Goal: Information Seeking & Learning: Compare options

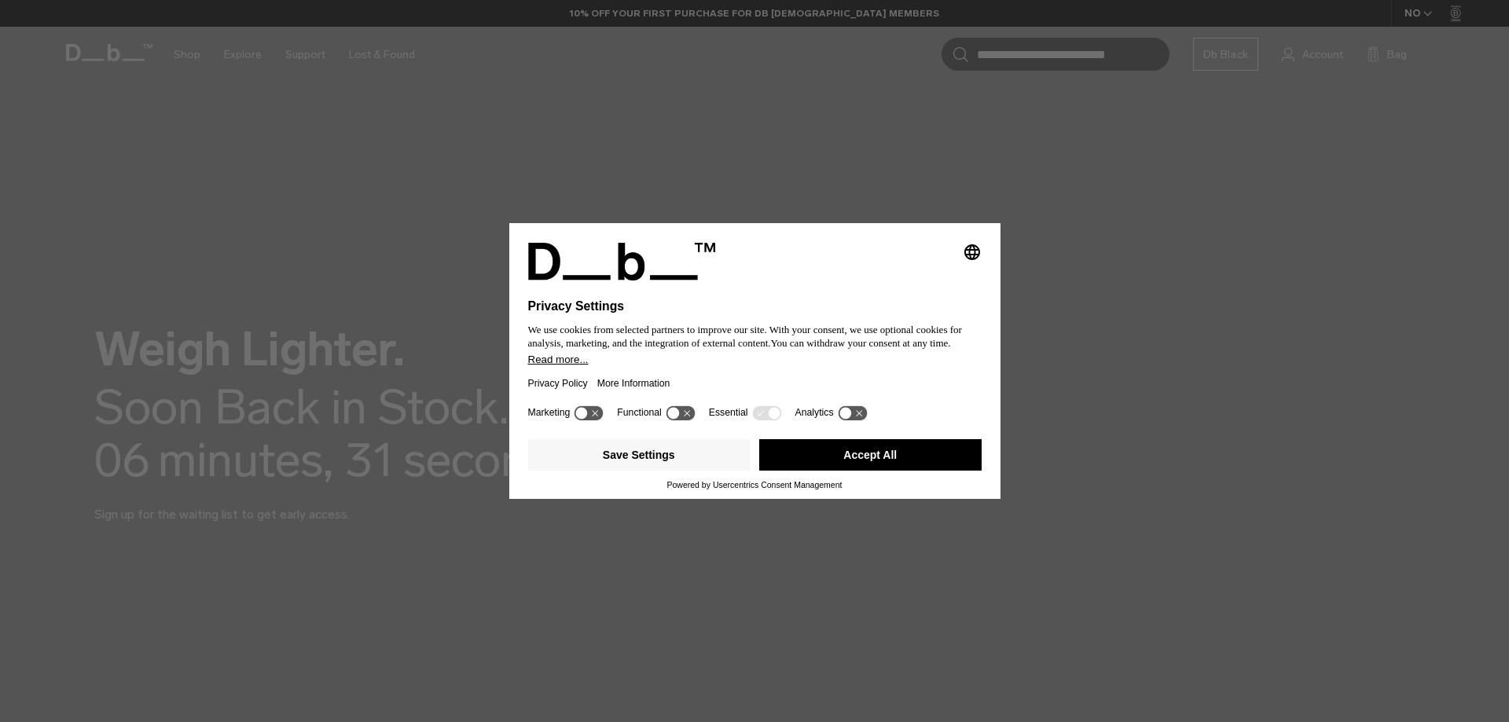
click at [858, 460] on button "Accept All" at bounding box center [870, 454] width 222 height 31
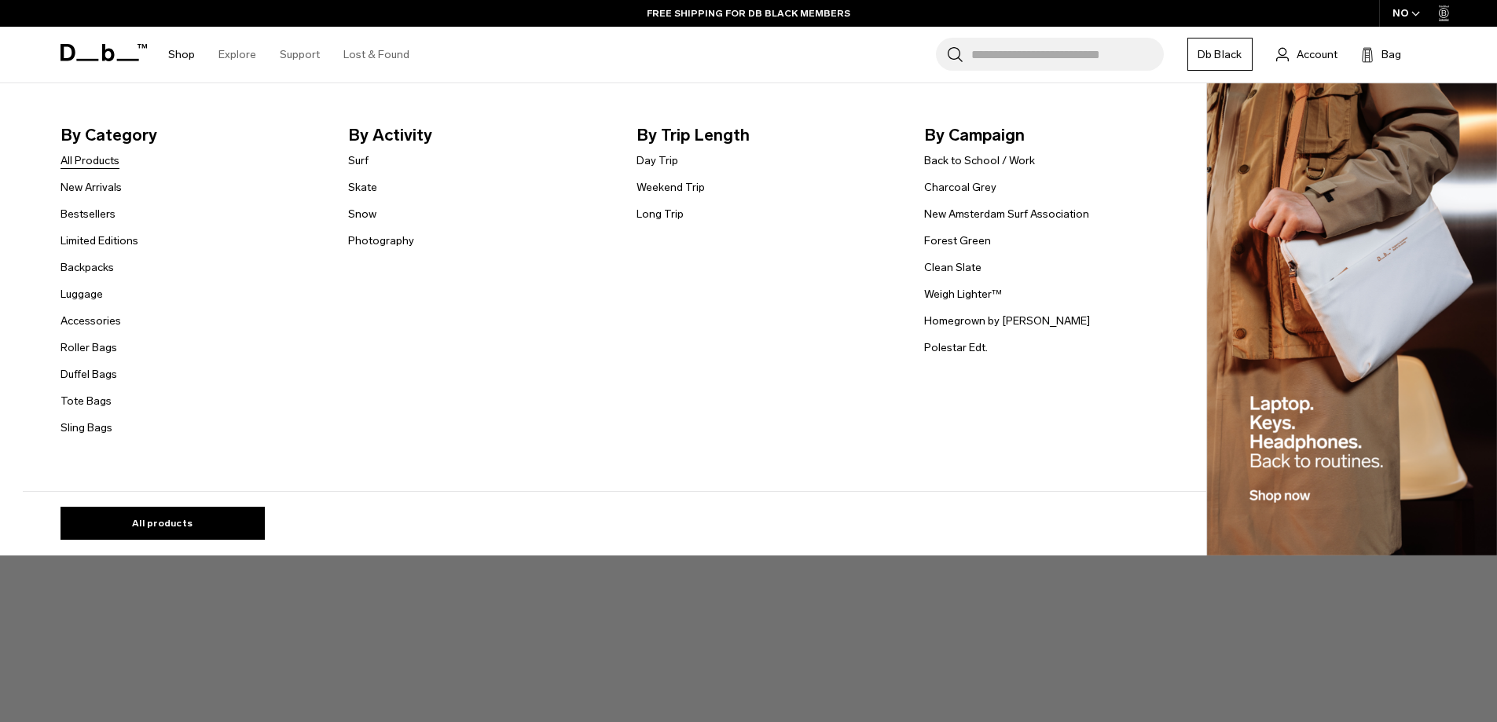
click at [93, 158] on link "All Products" at bounding box center [90, 160] width 59 height 17
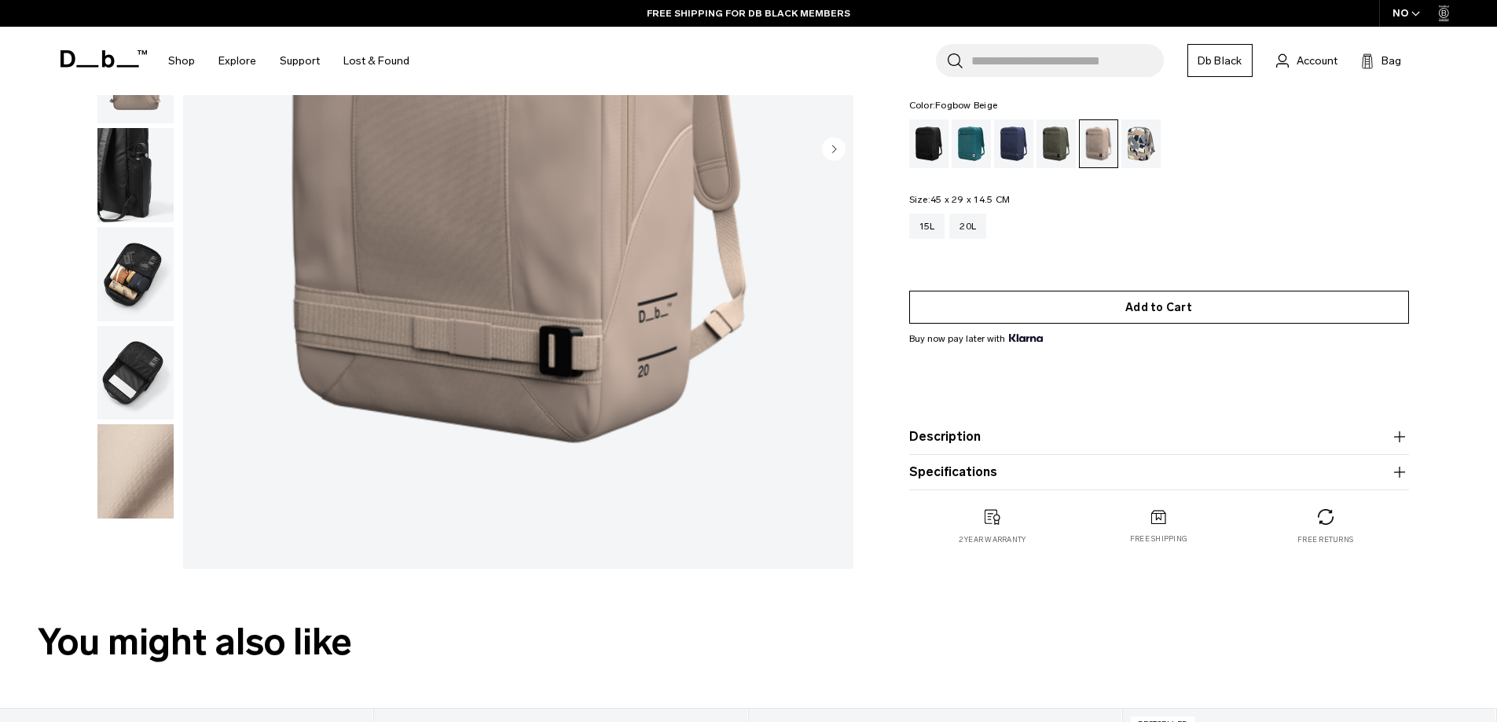
scroll to position [393, 0]
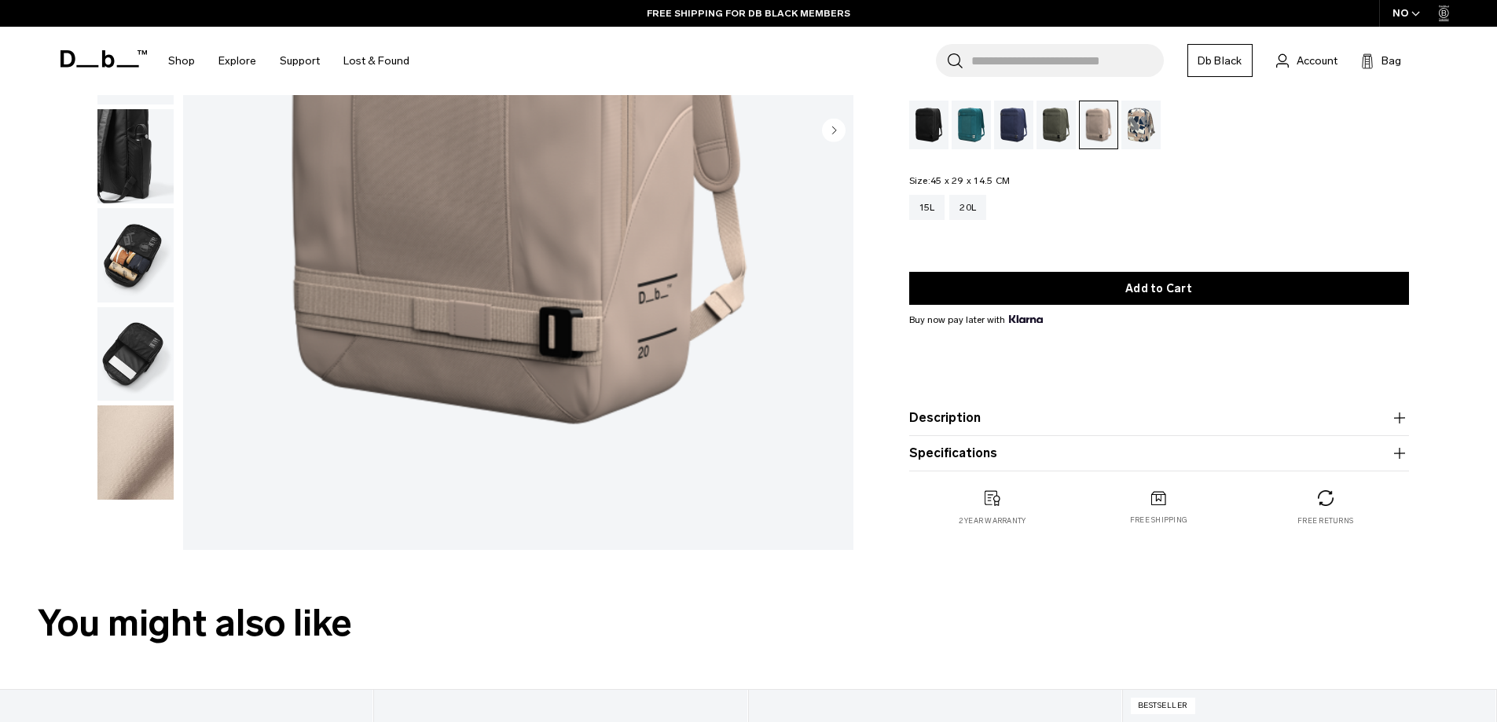
click at [999, 428] on product-accordion "Description Using our patented Rib-Cage Construction™, this on-the-go daypack f…" at bounding box center [1159, 418] width 500 height 35
click at [1007, 419] on button "Description" at bounding box center [1159, 418] width 500 height 19
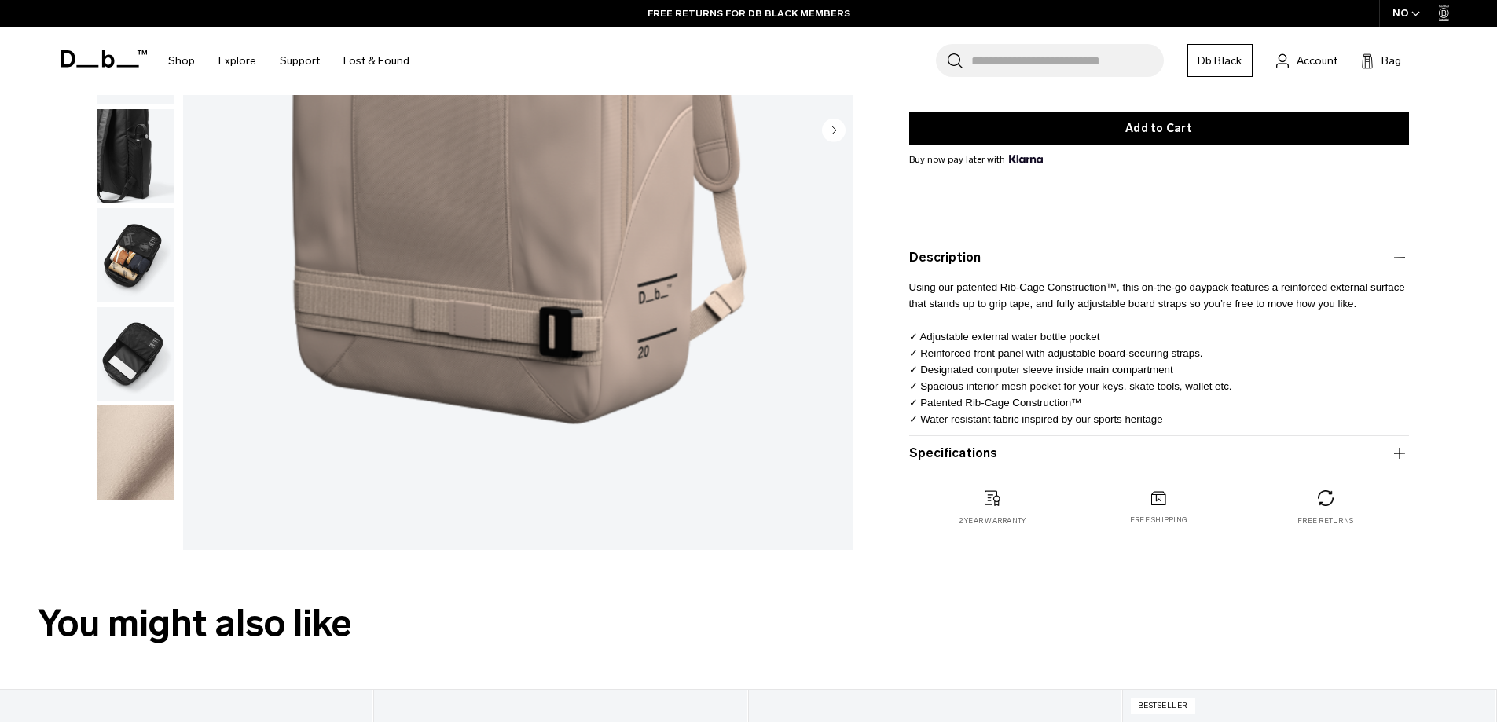
click at [1203, 451] on button "Specifications" at bounding box center [1159, 453] width 500 height 19
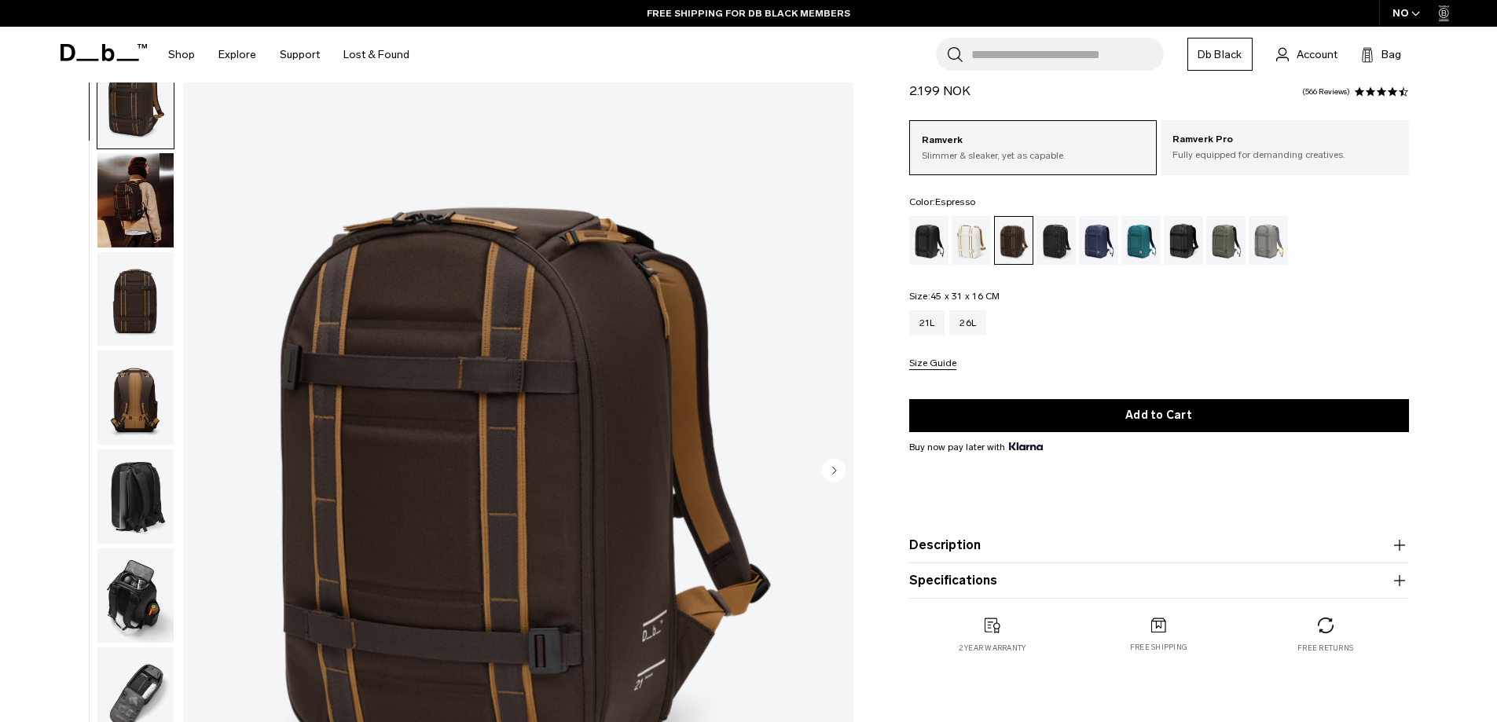
scroll to position [157, 0]
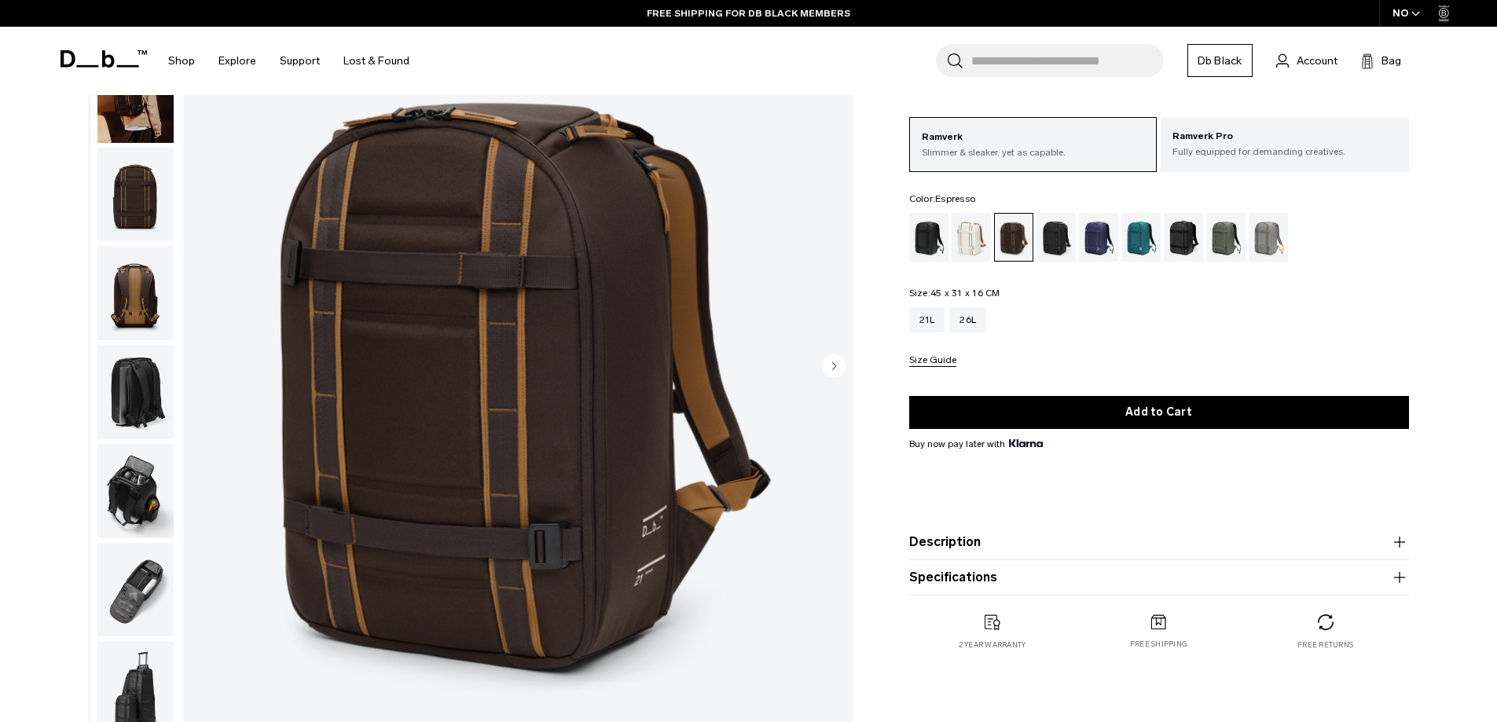
click at [1117, 546] on button "Description" at bounding box center [1159, 542] width 500 height 19
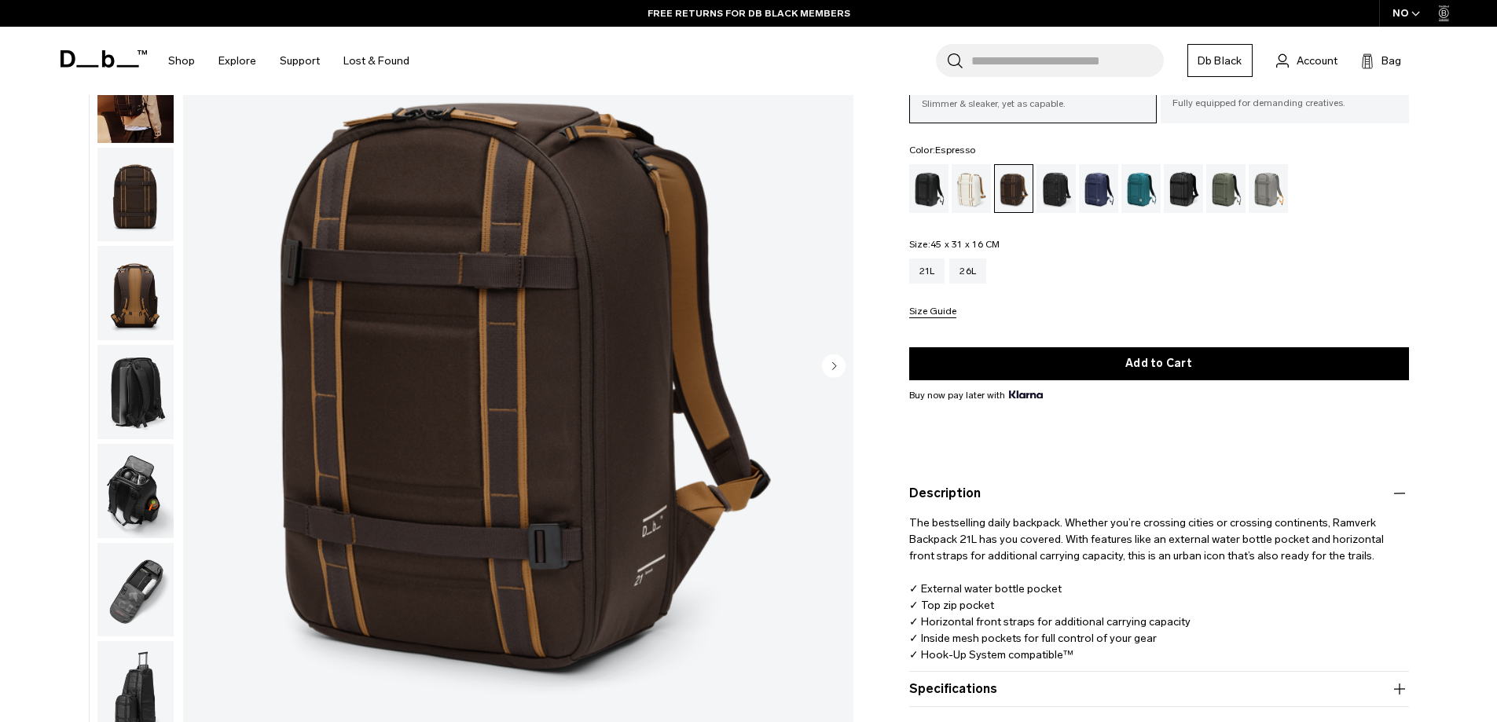
click at [1097, 689] on button "Specifications" at bounding box center [1159, 689] width 500 height 19
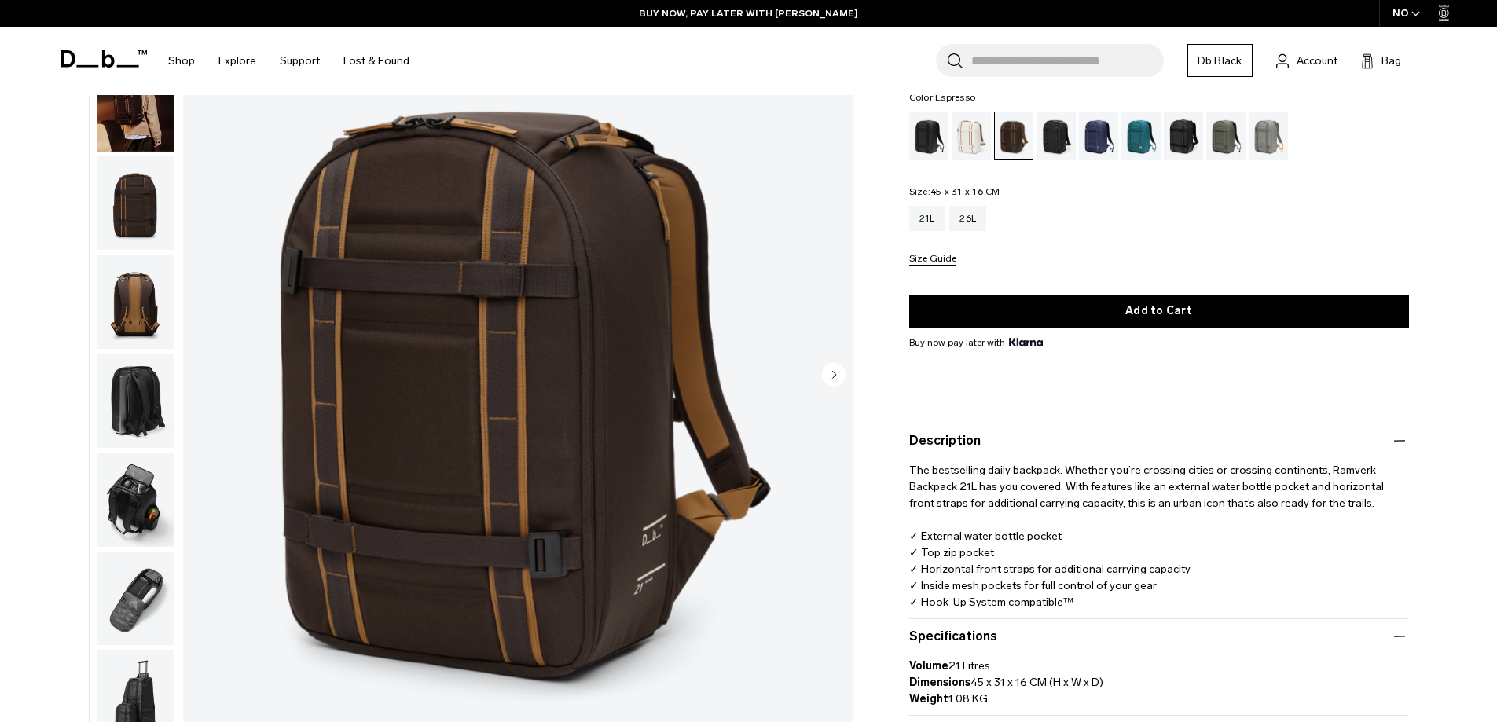
click at [840, 372] on circle "Next slide" at bounding box center [834, 374] width 24 height 24
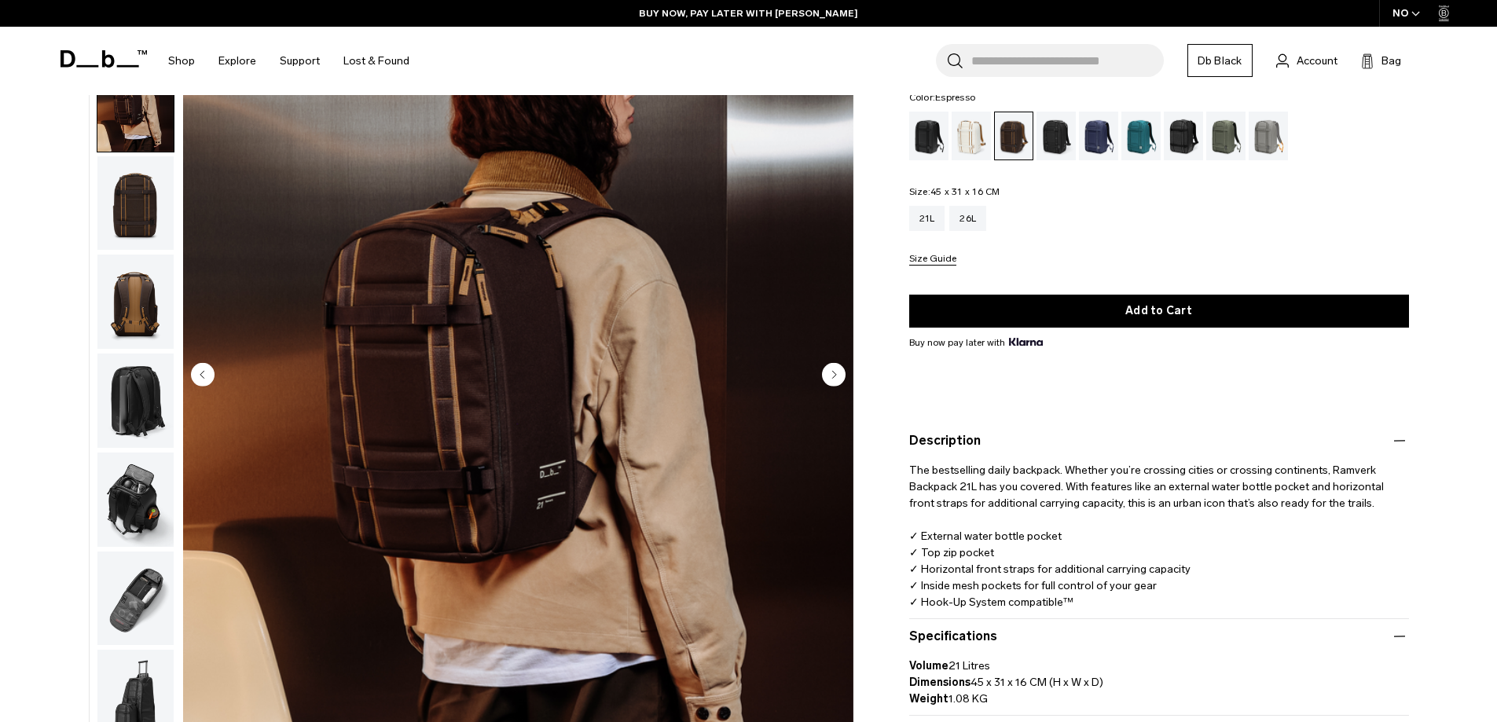
scroll to position [99, 0]
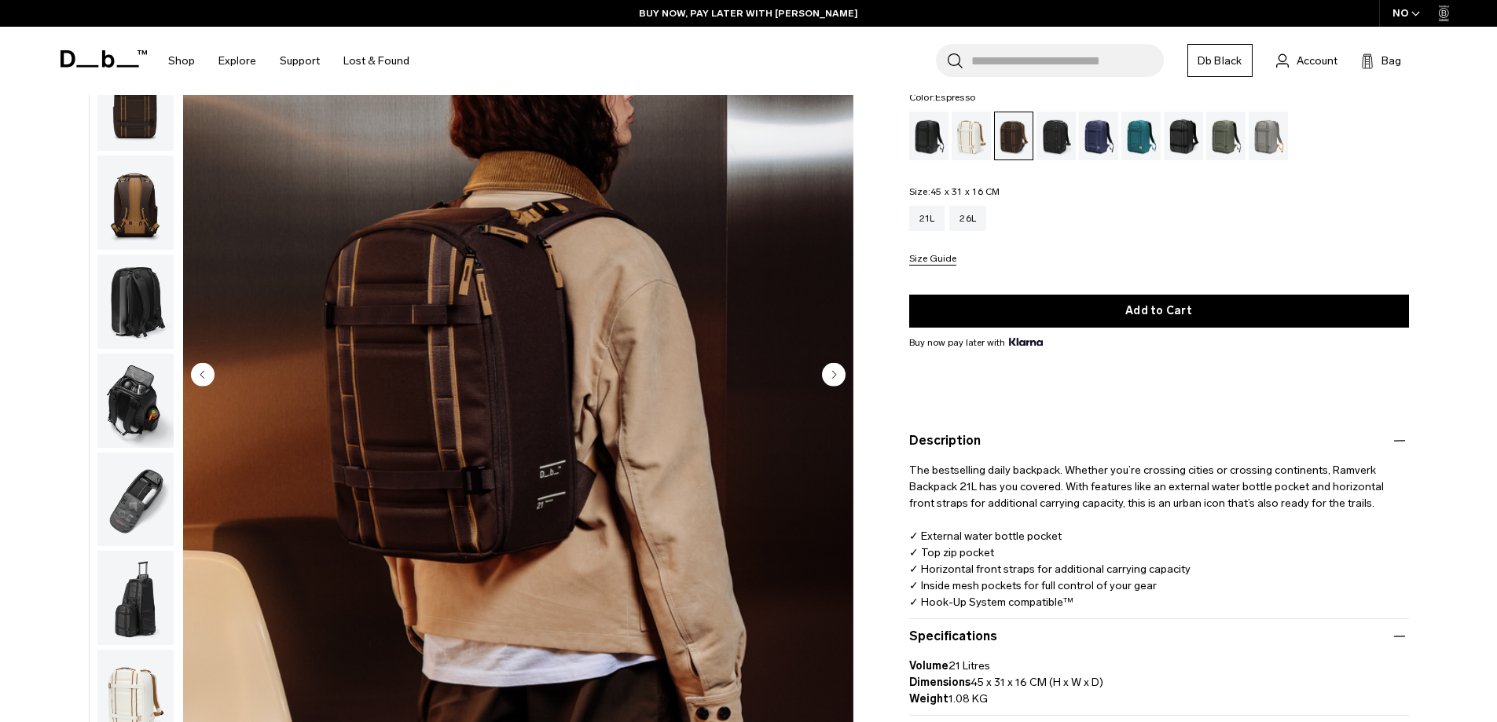
click at [840, 372] on circle "Next slide" at bounding box center [834, 374] width 24 height 24
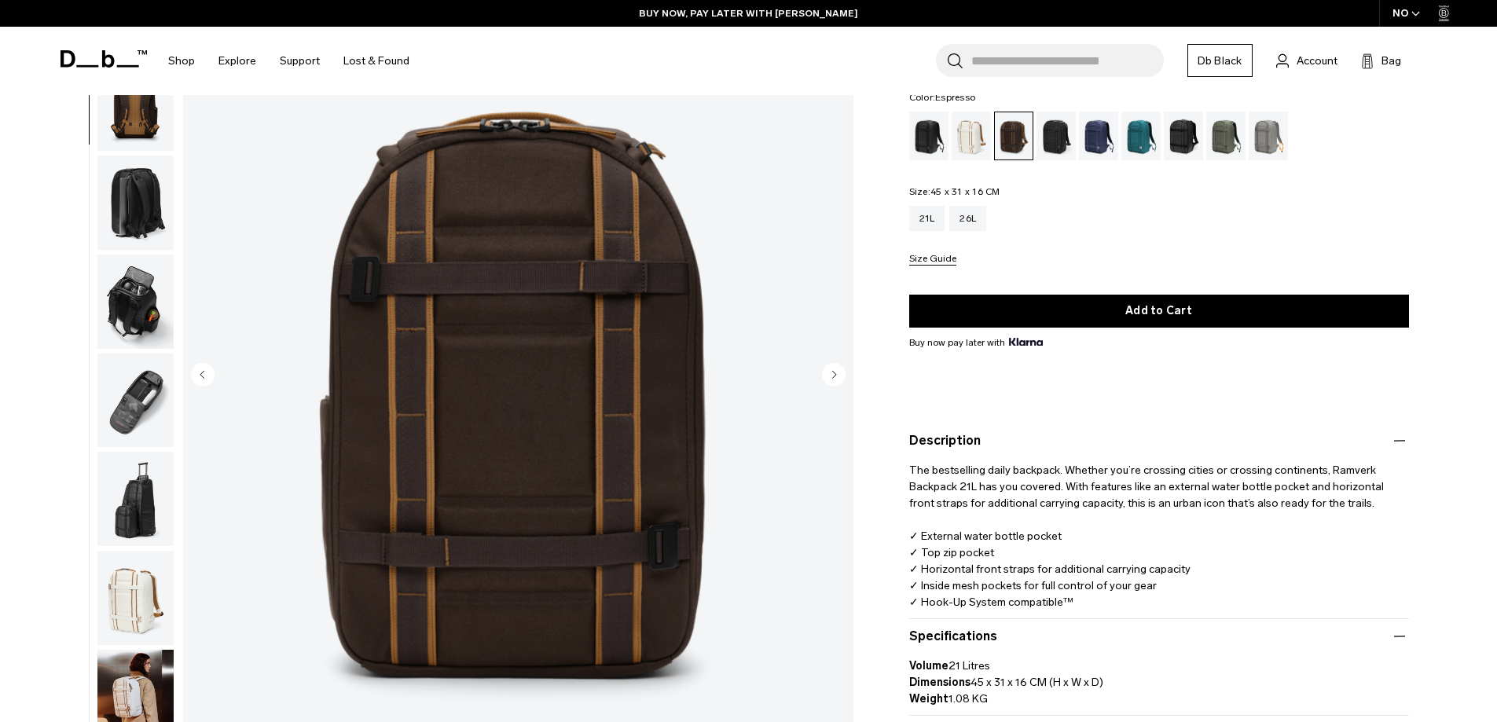
click at [840, 372] on circle "Next slide" at bounding box center [834, 374] width 24 height 24
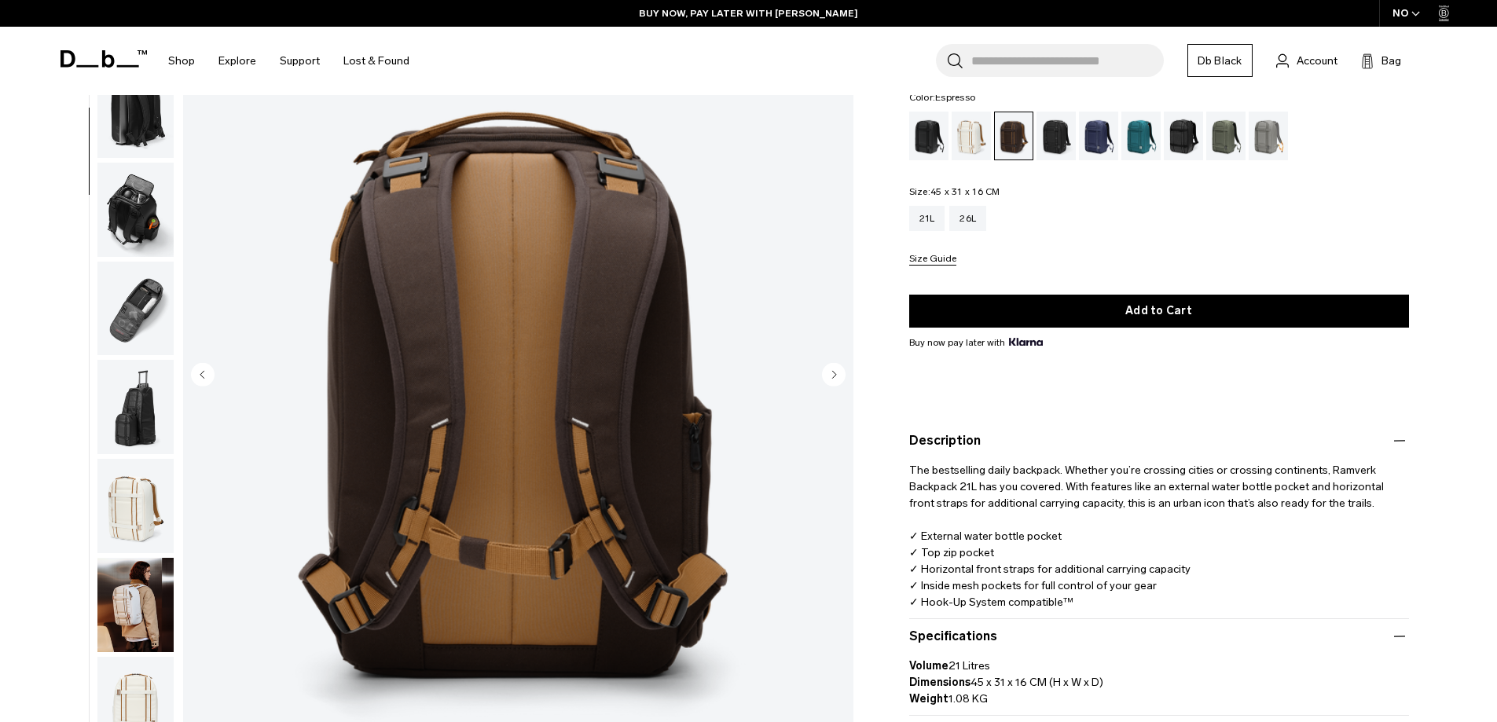
scroll to position [296, 0]
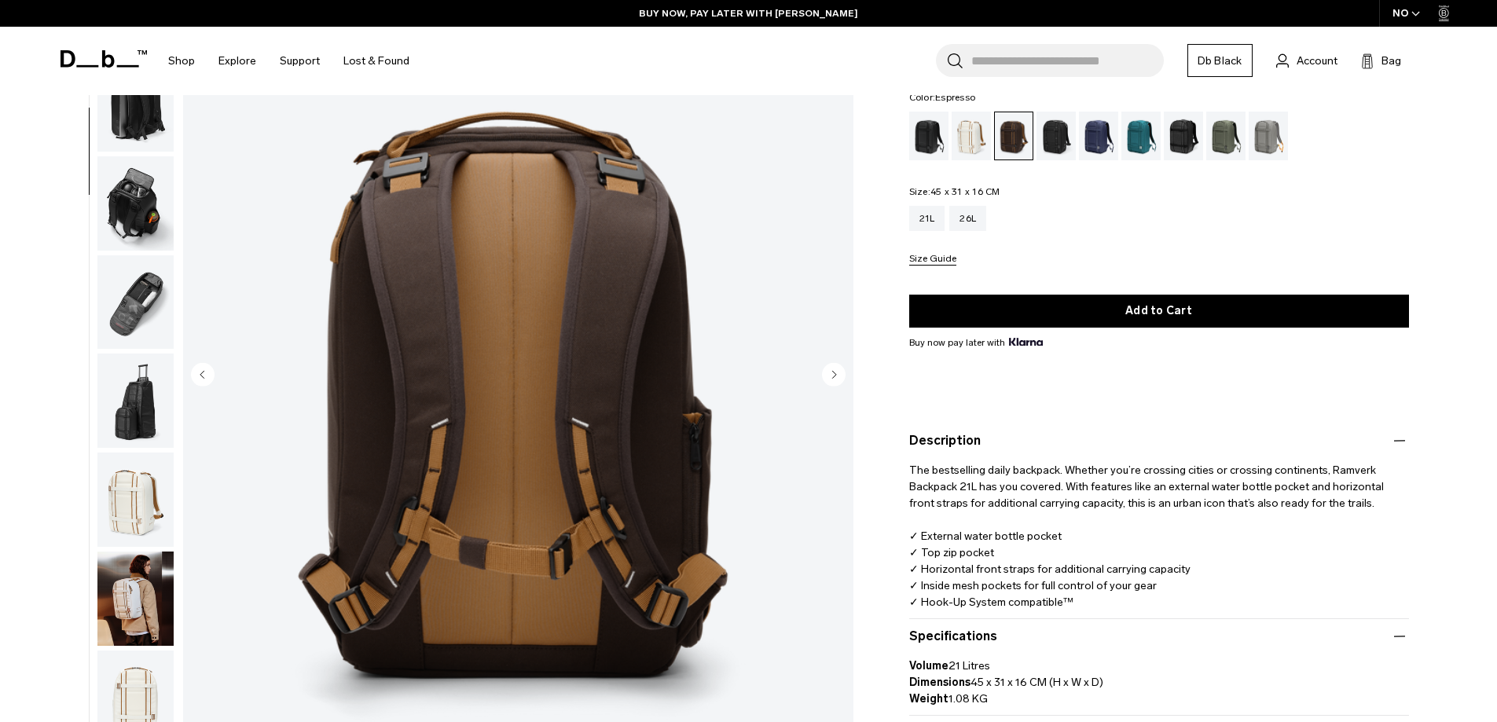
click at [840, 372] on circle "Next slide" at bounding box center [834, 374] width 24 height 24
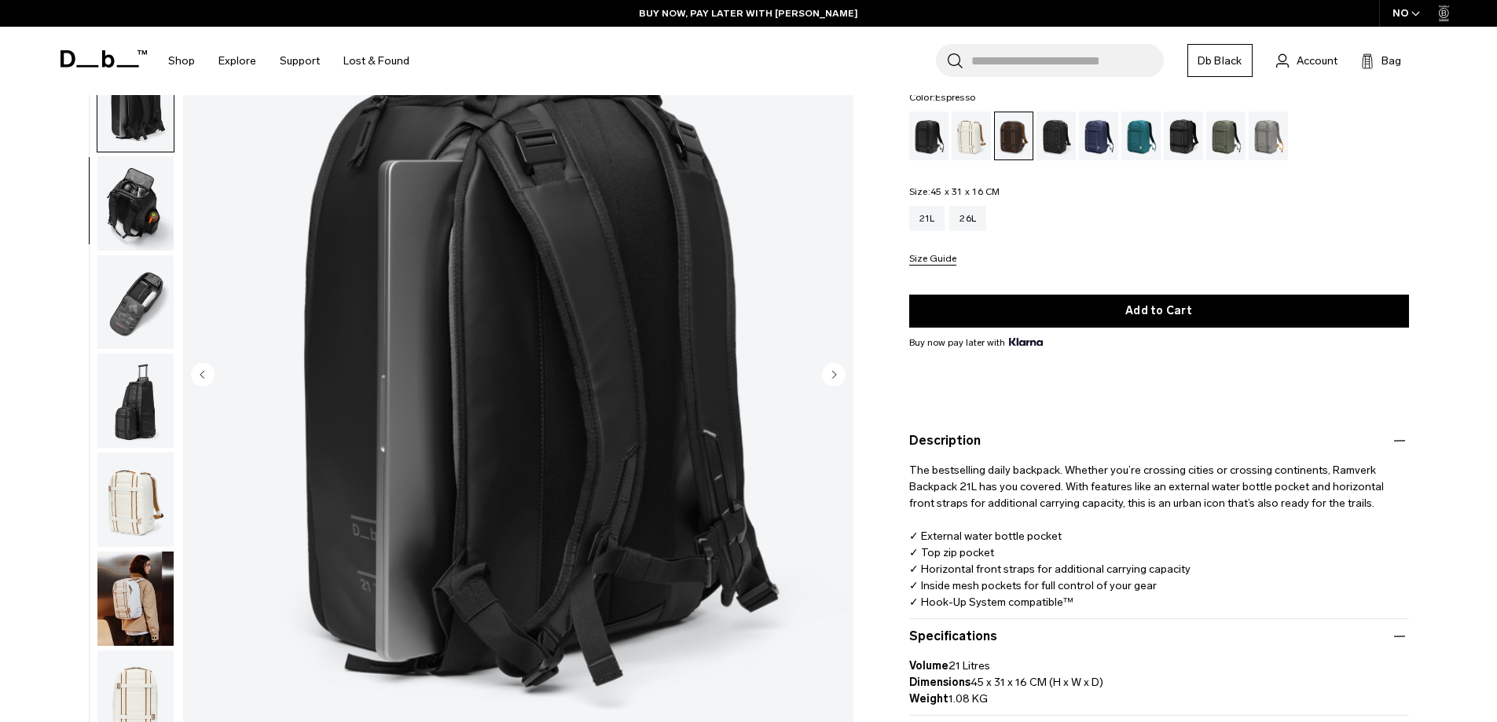
scroll to position [395, 0]
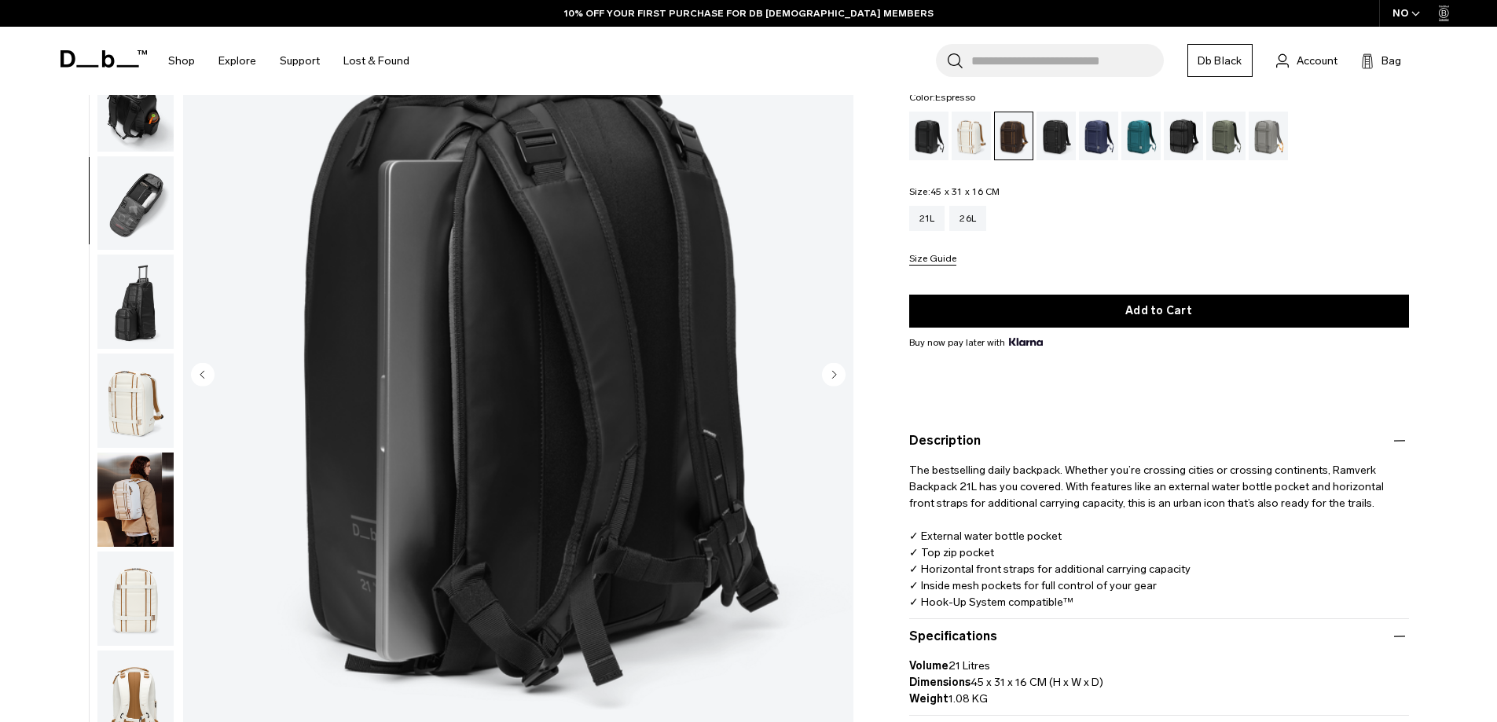
click at [840, 372] on circle "Next slide" at bounding box center [834, 374] width 24 height 24
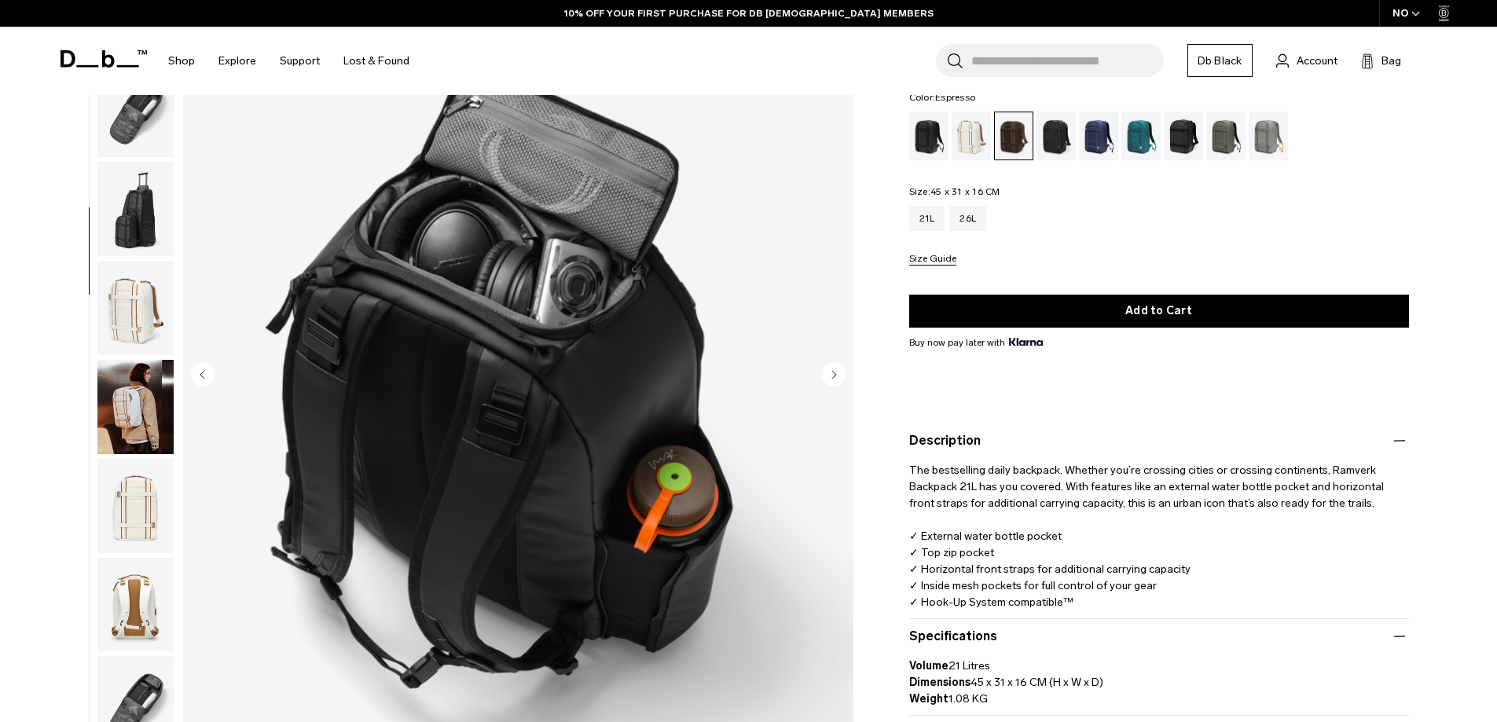
scroll to position [494, 0]
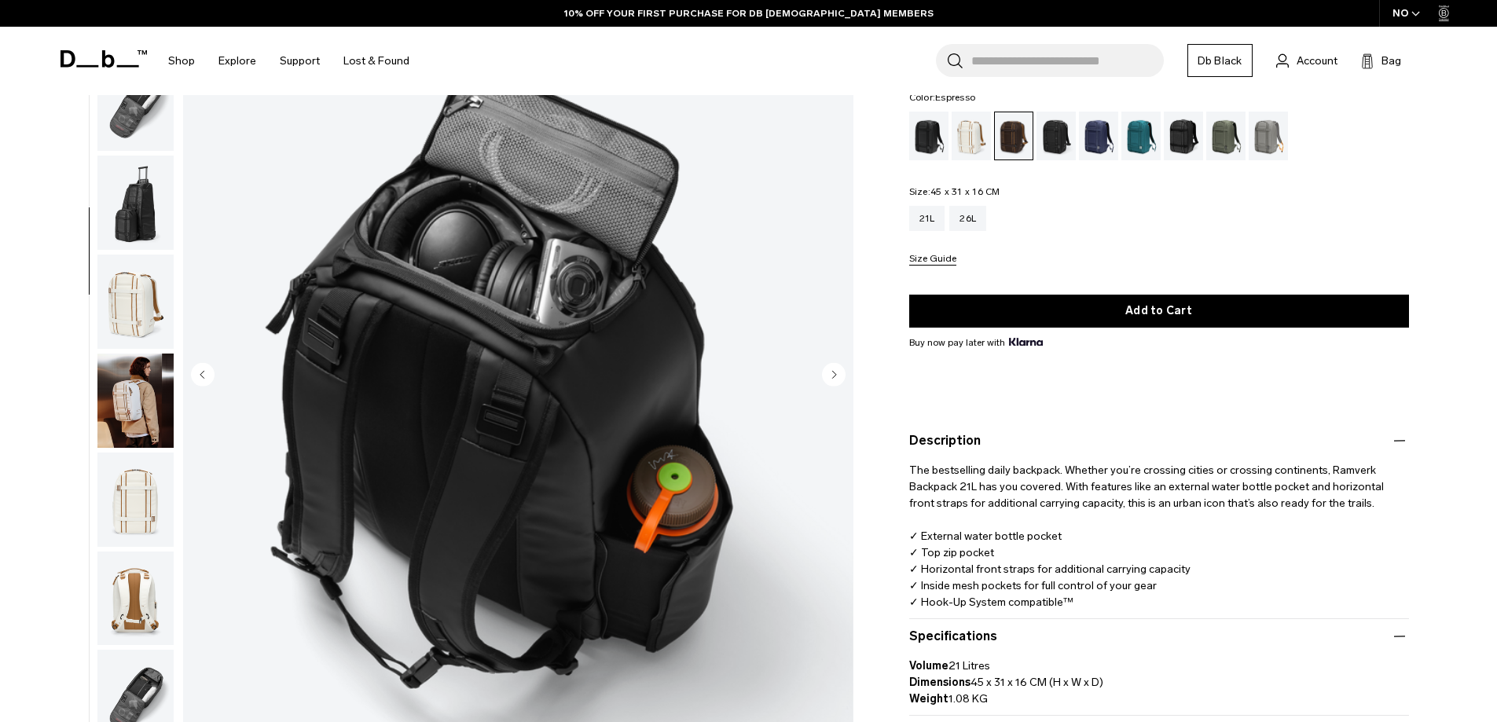
click at [840, 372] on circle "Next slide" at bounding box center [834, 374] width 24 height 24
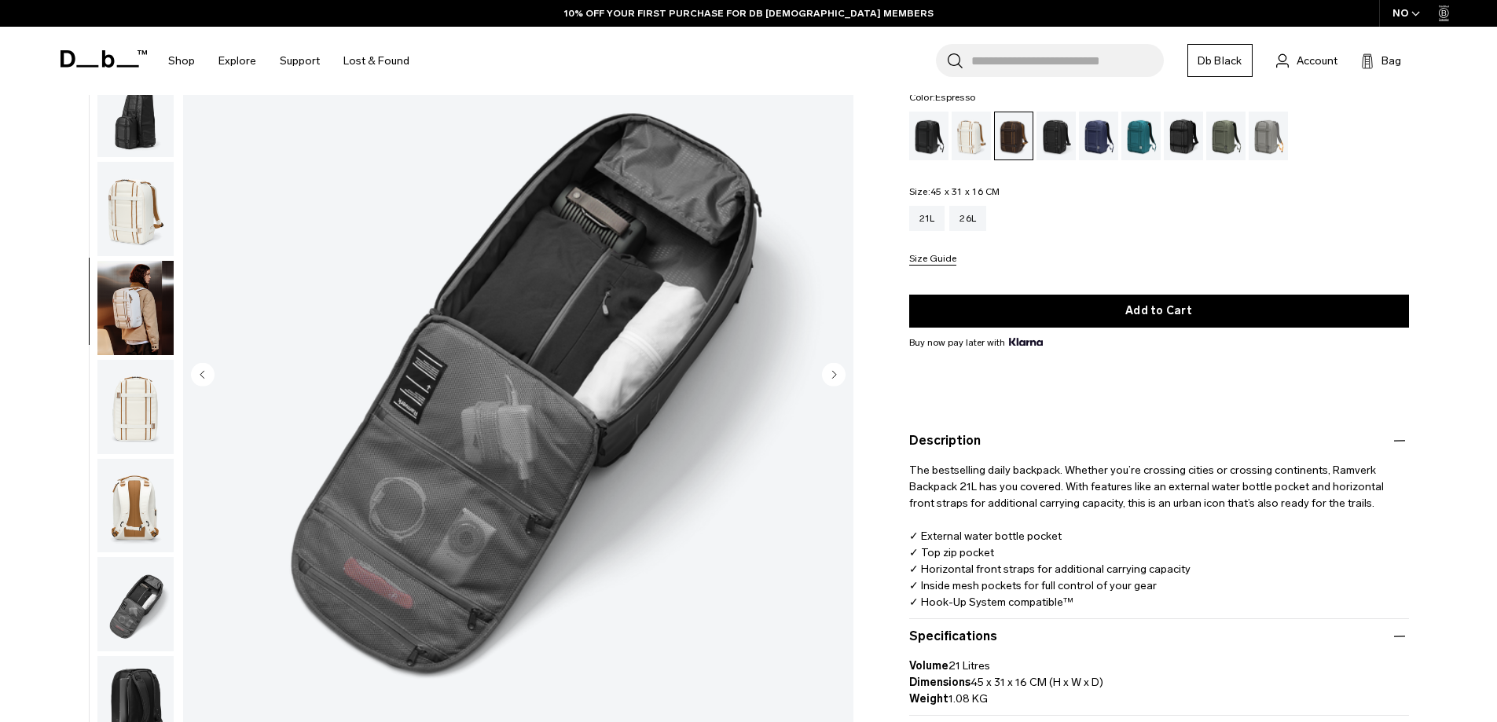
scroll to position [593, 0]
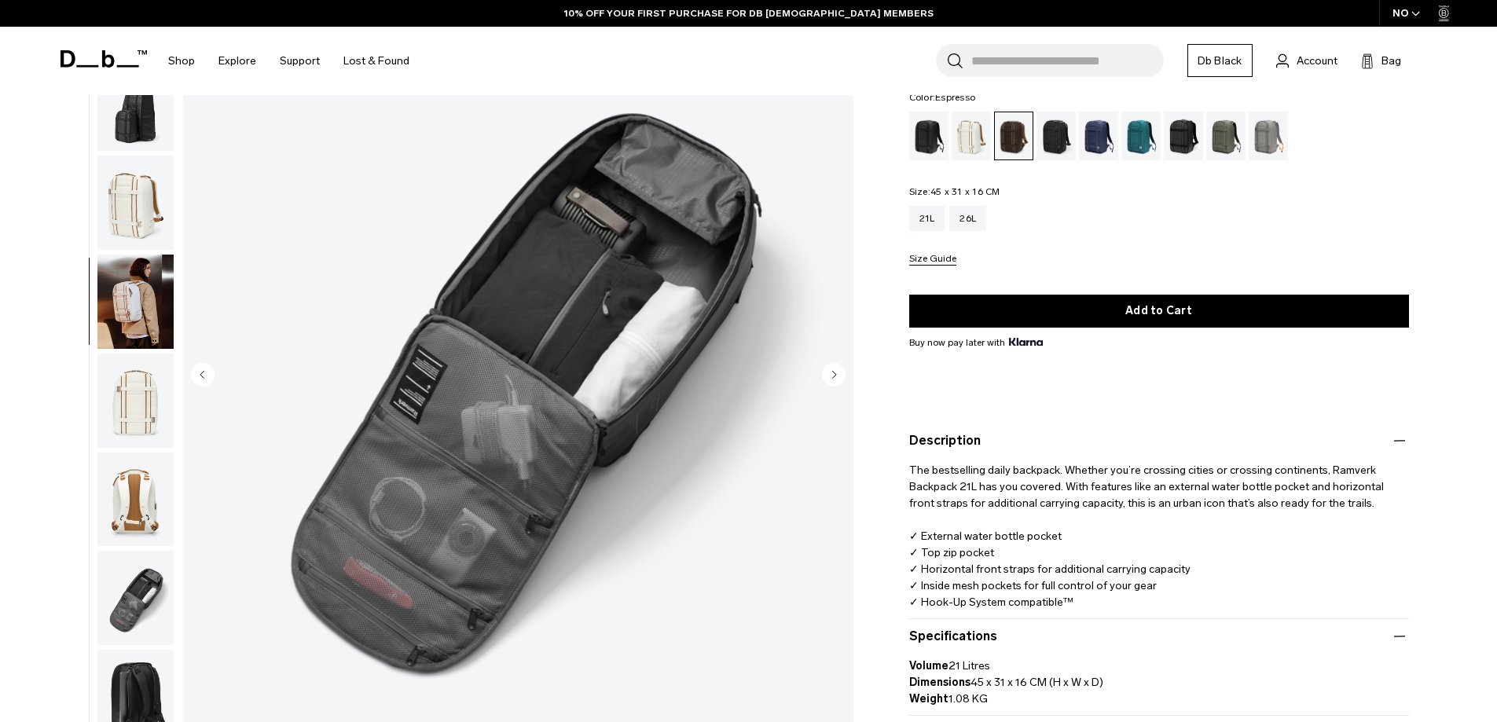
click at [840, 372] on circle "Next slide" at bounding box center [834, 374] width 24 height 24
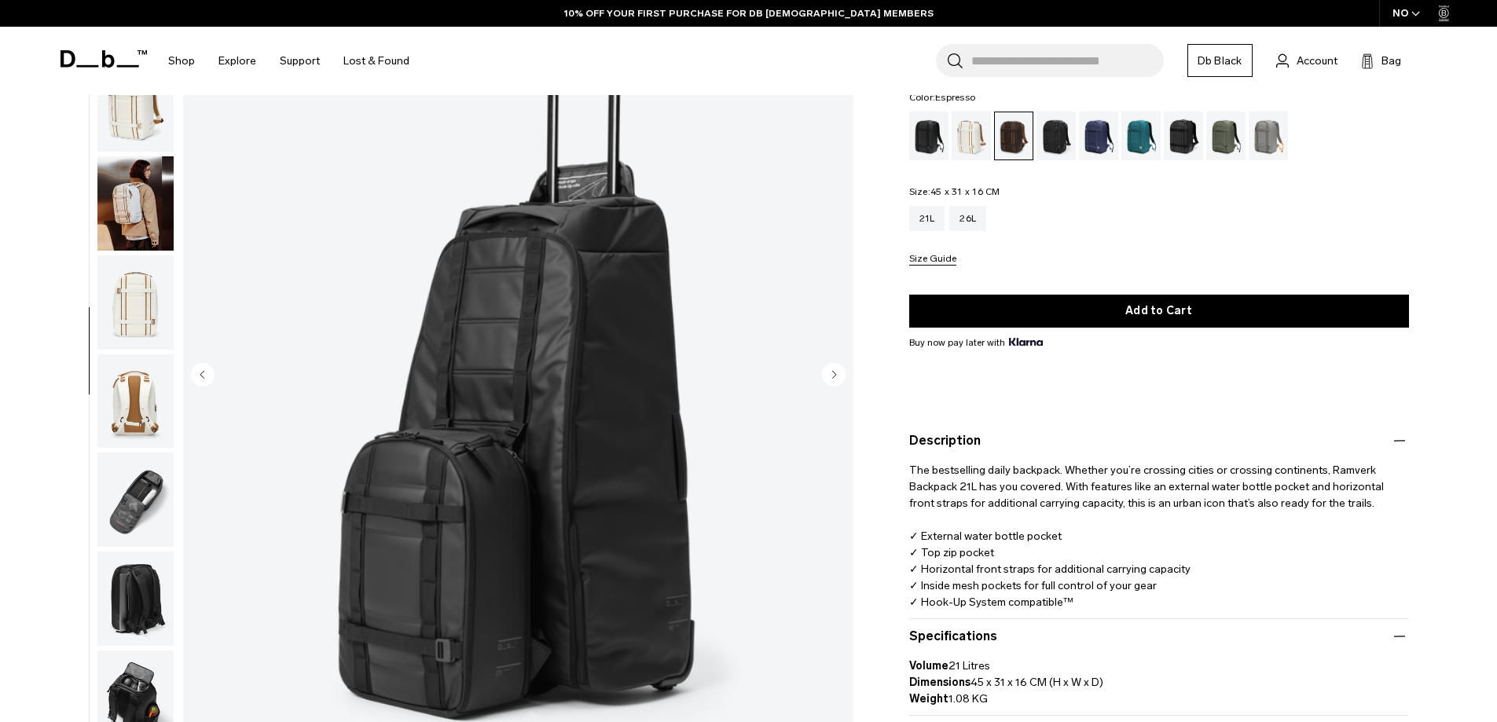
click at [840, 372] on circle "Next slide" at bounding box center [834, 374] width 24 height 24
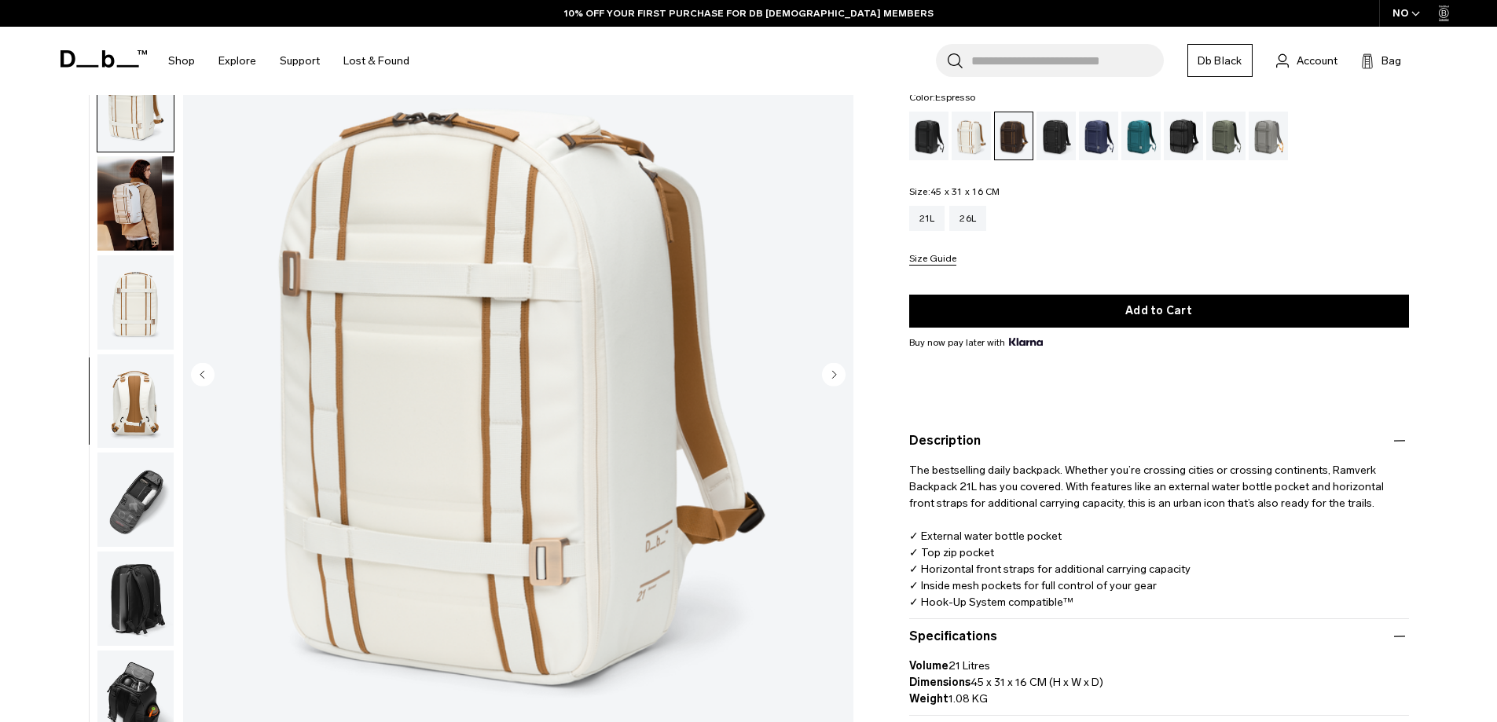
scroll to position [742, 0]
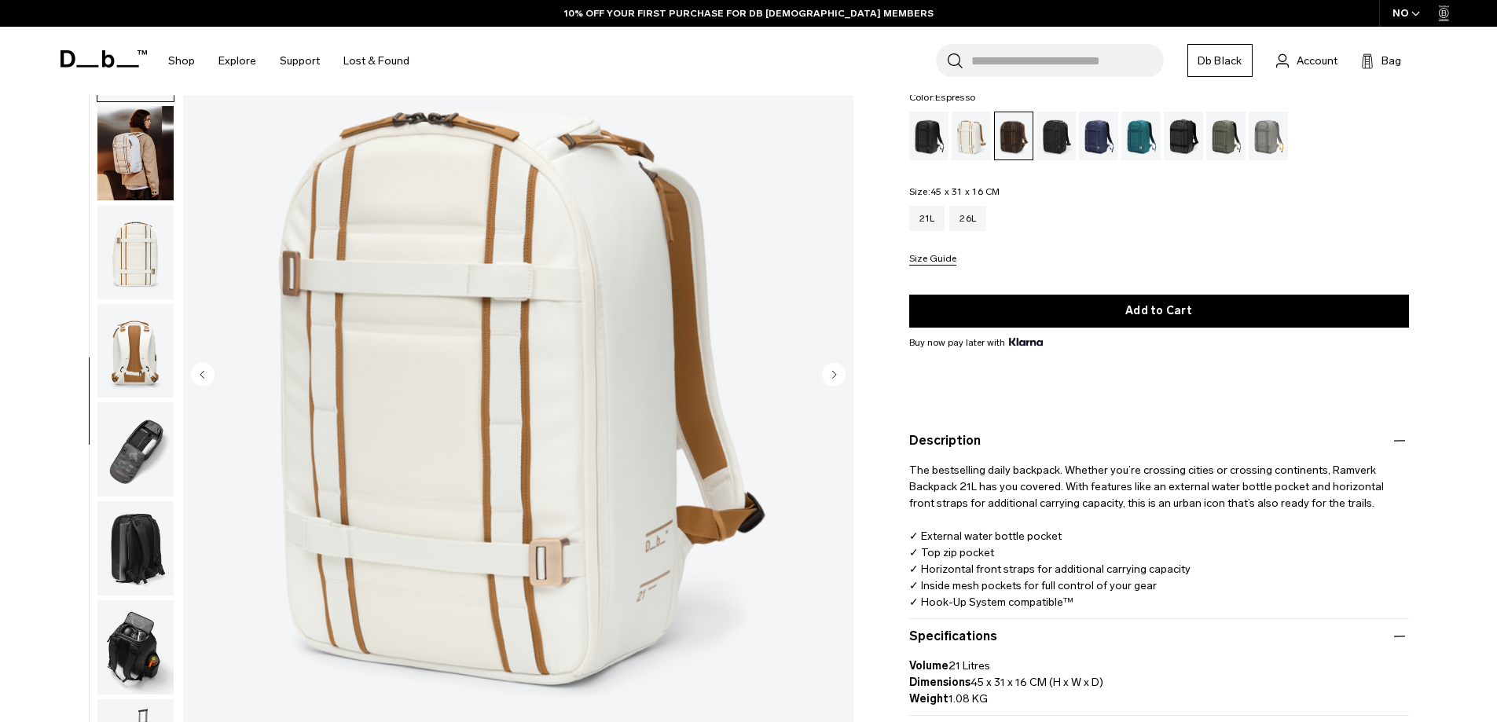
click at [840, 372] on circle "Next slide" at bounding box center [834, 374] width 24 height 24
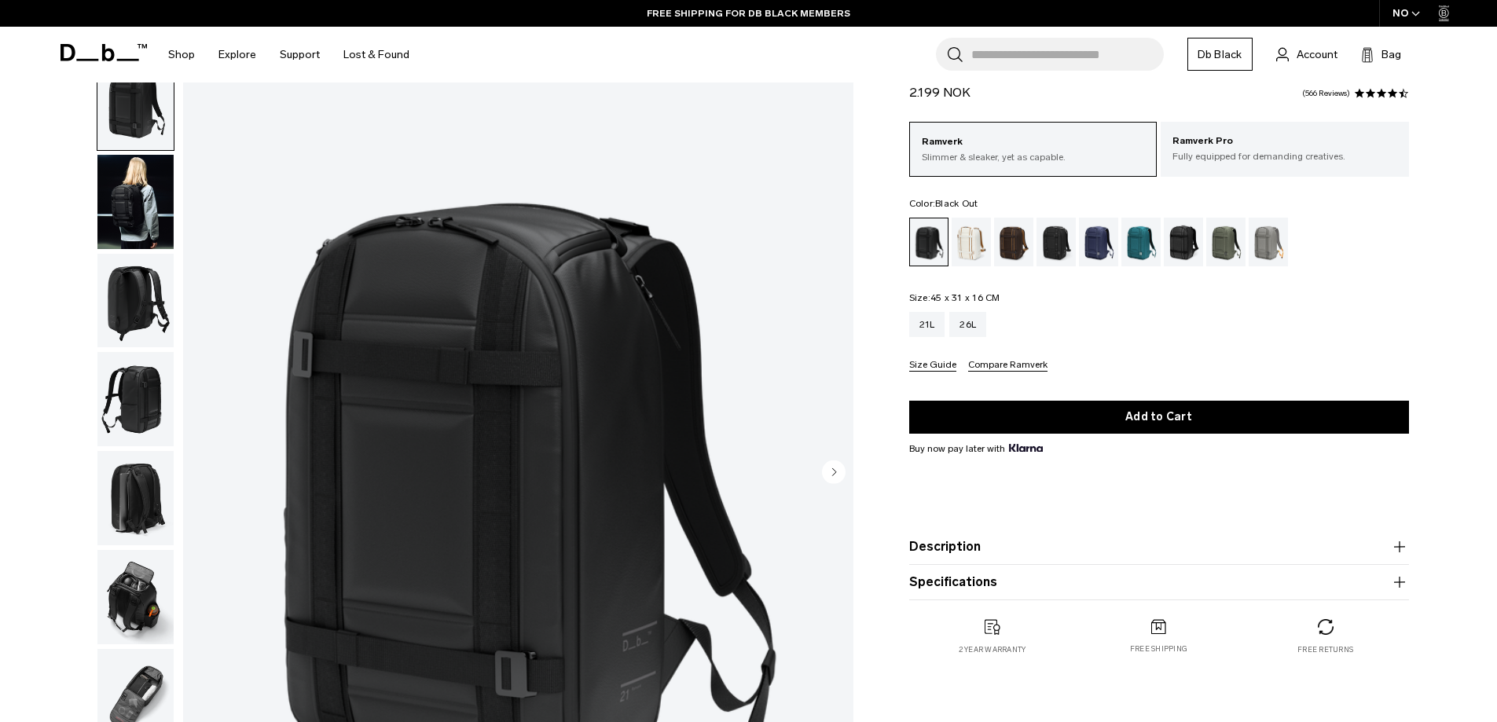
scroll to position [79, 0]
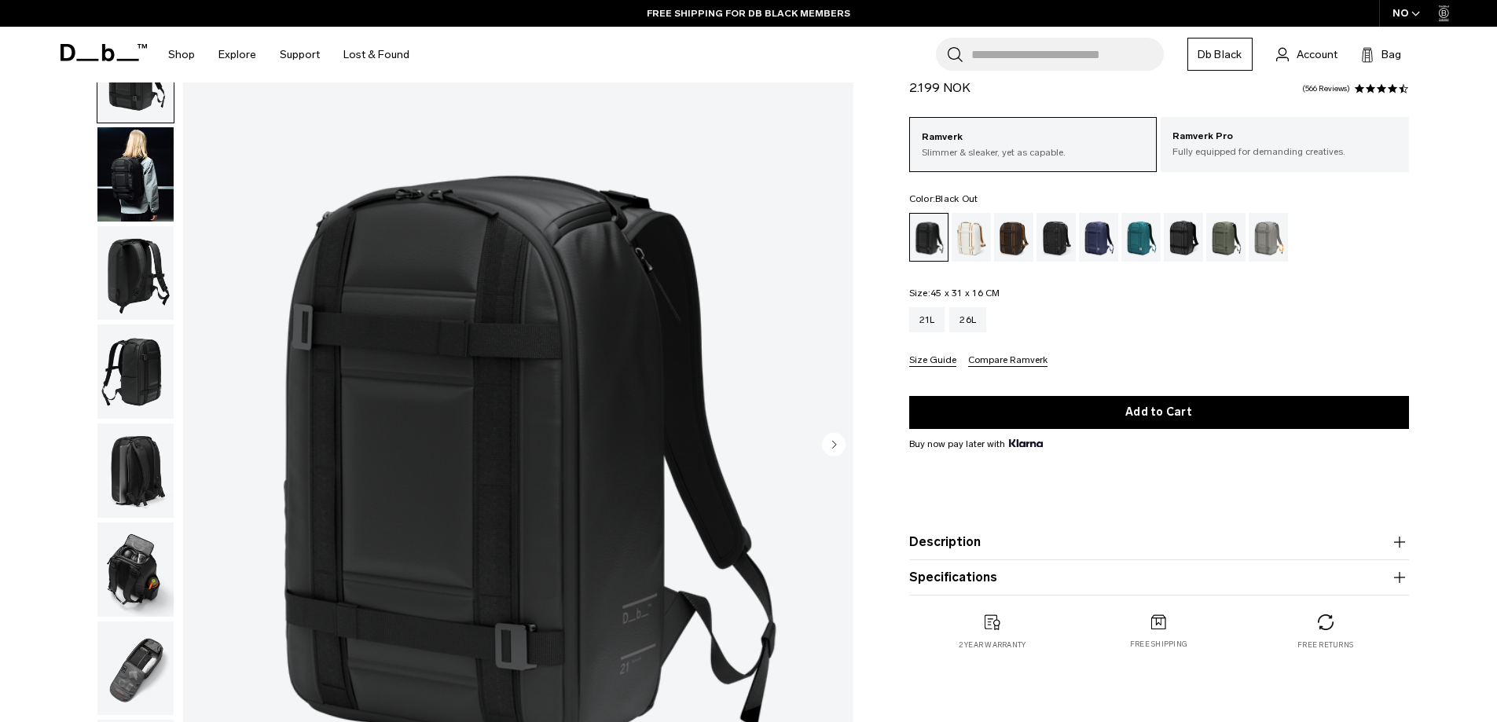
click at [404, 401] on img "1 / 8" at bounding box center [518, 446] width 671 height 837
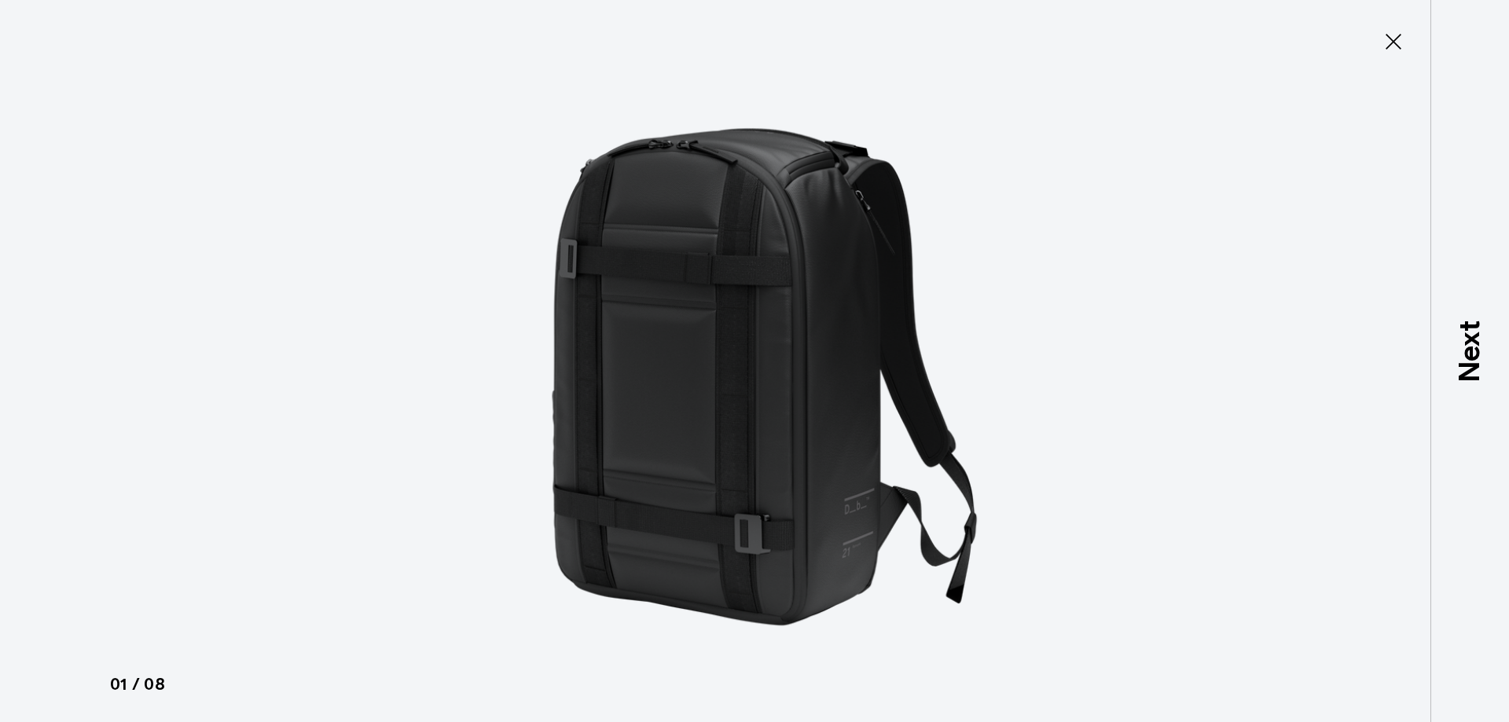
click at [725, 264] on img at bounding box center [754, 361] width 707 height 722
click at [784, 257] on img at bounding box center [754, 361] width 707 height 722
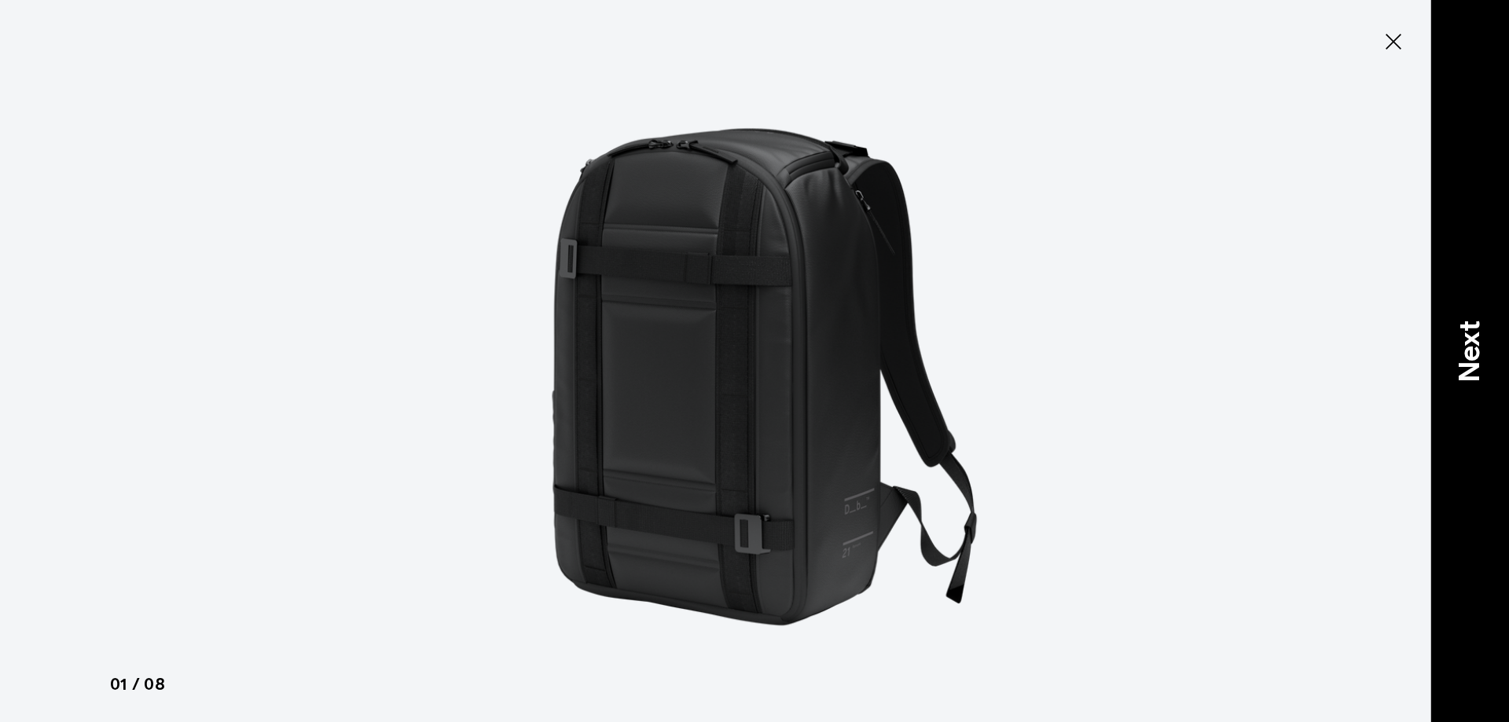
click at [1453, 346] on p "Next" at bounding box center [1470, 352] width 42 height 62
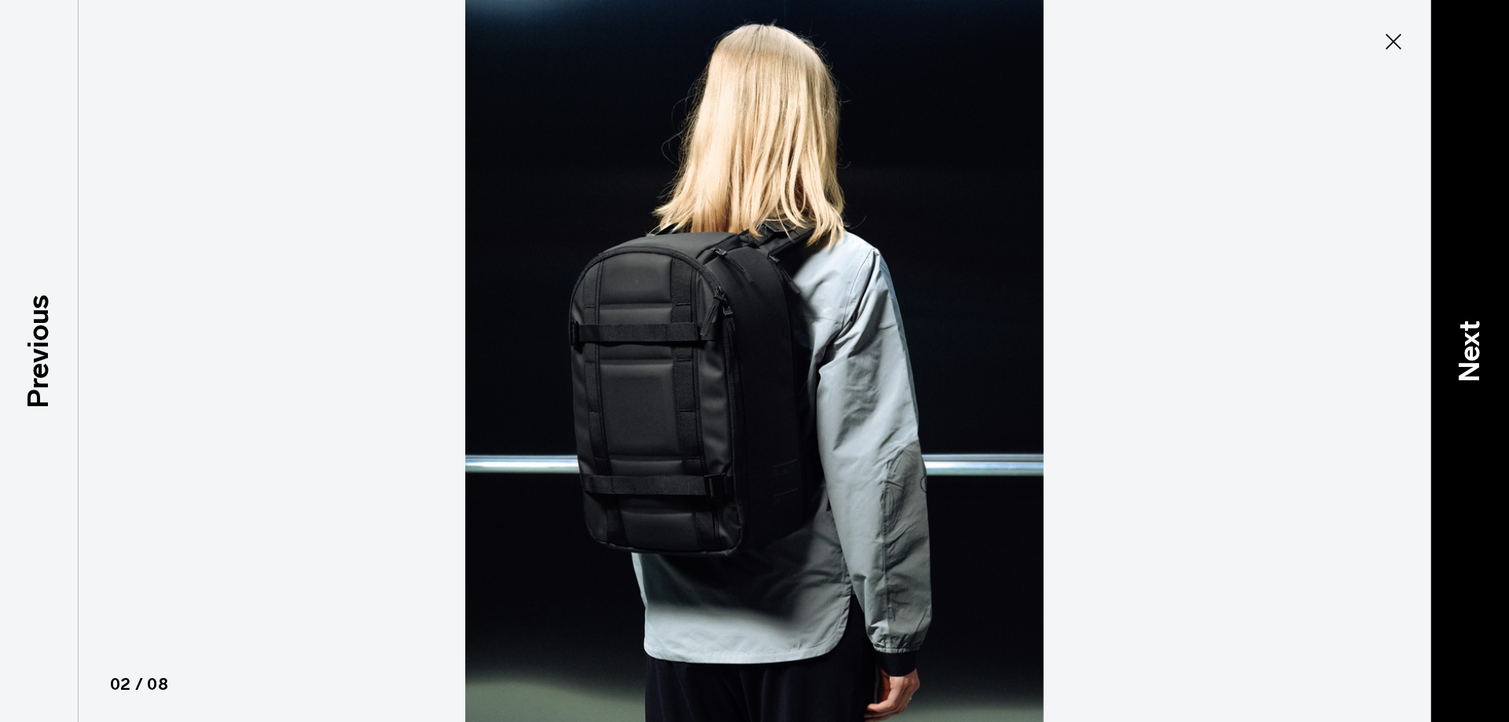
click at [1453, 346] on p "Next" at bounding box center [1470, 352] width 42 height 62
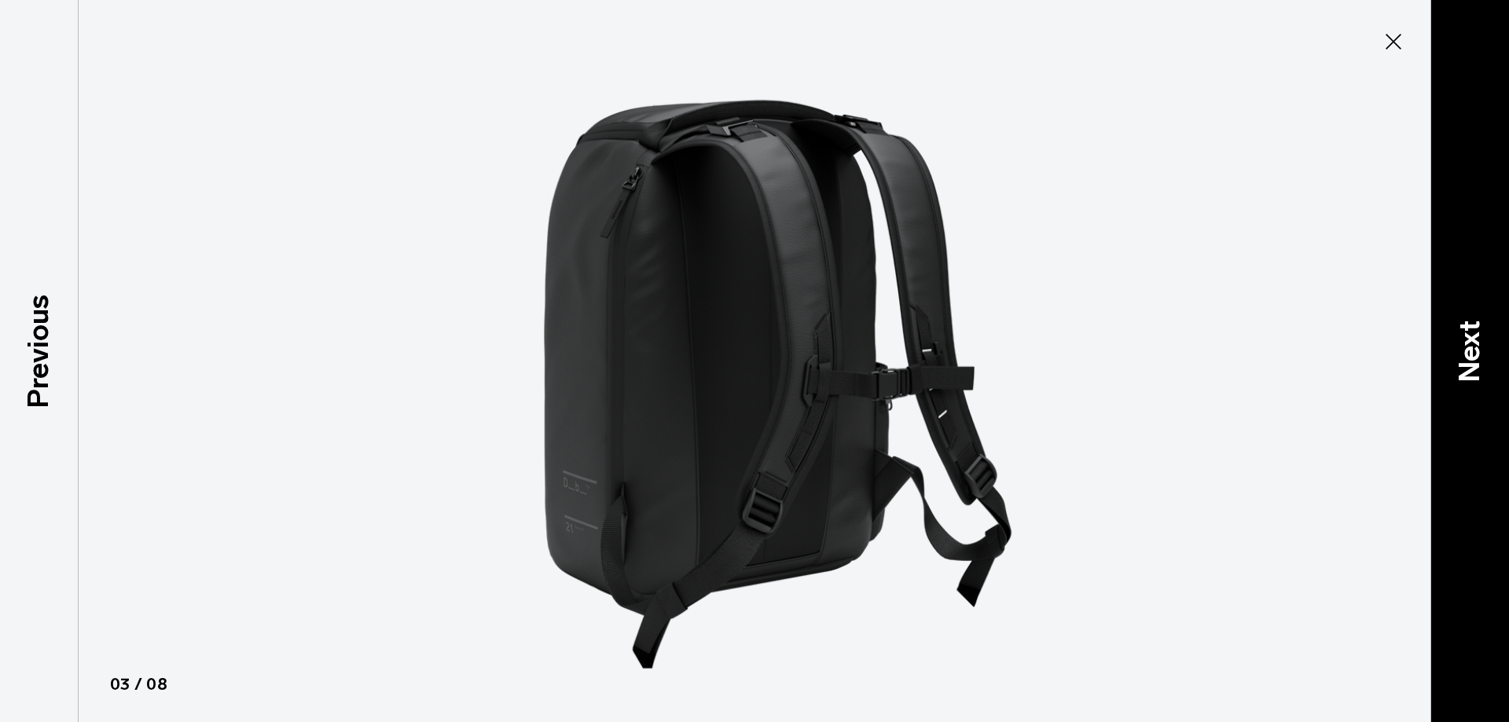
click at [1453, 346] on p "Next" at bounding box center [1470, 352] width 42 height 62
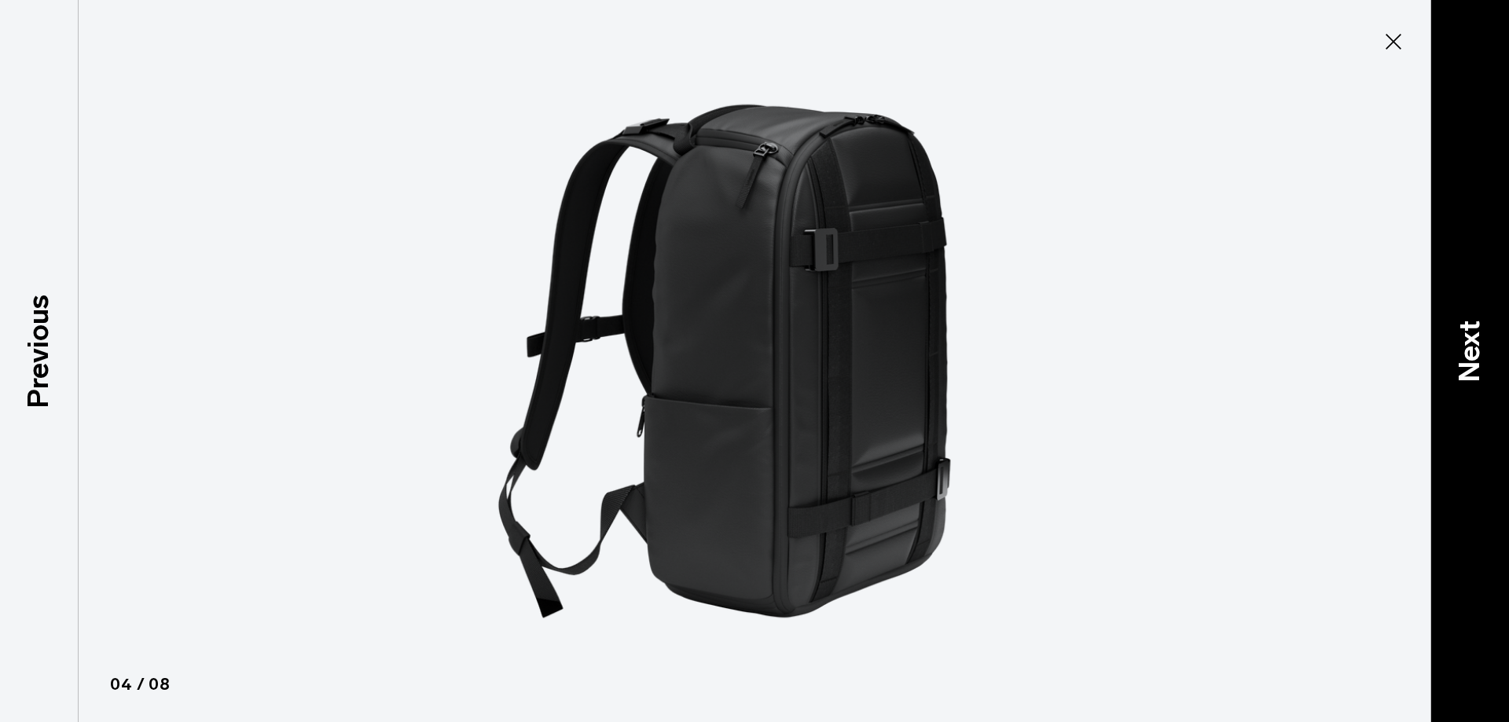
click at [1453, 346] on p "Next" at bounding box center [1470, 352] width 42 height 62
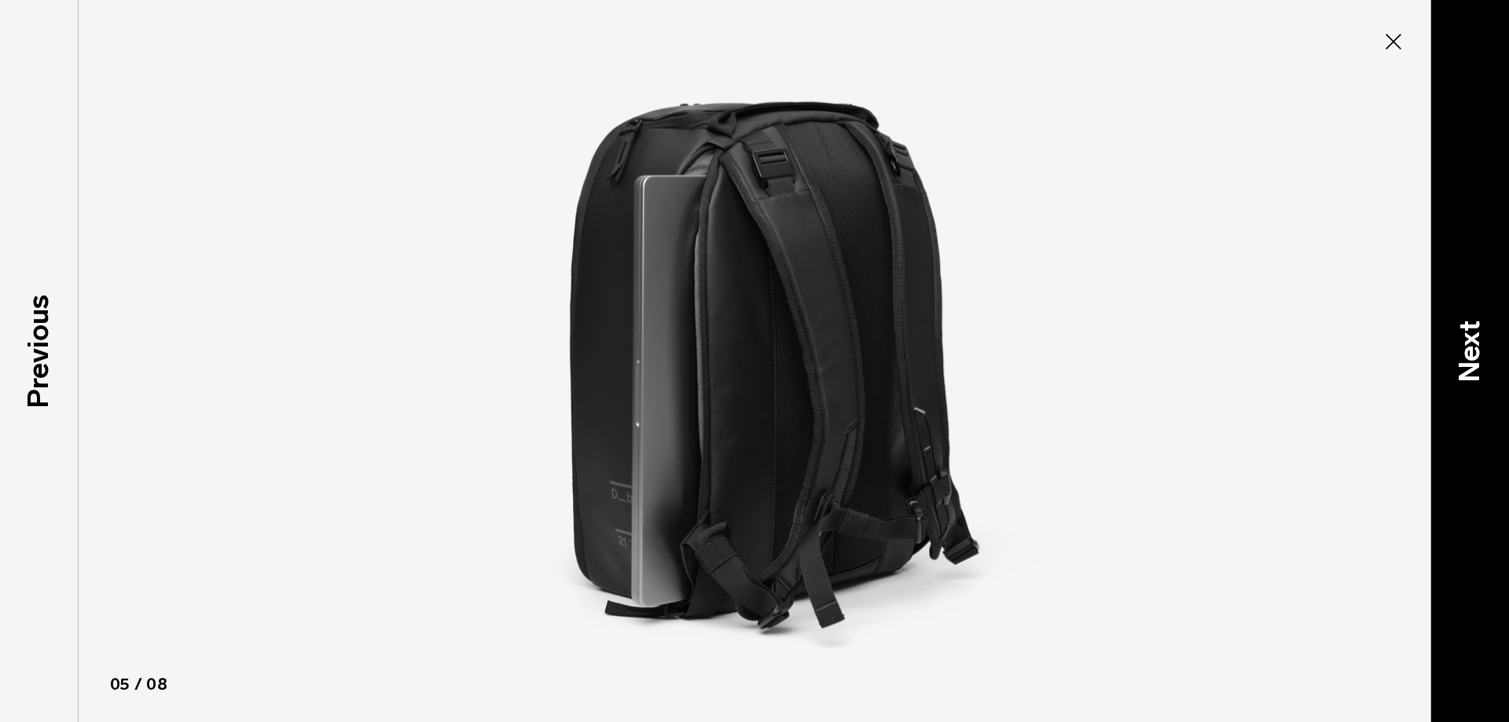
click at [1453, 346] on p "Next" at bounding box center [1470, 352] width 42 height 62
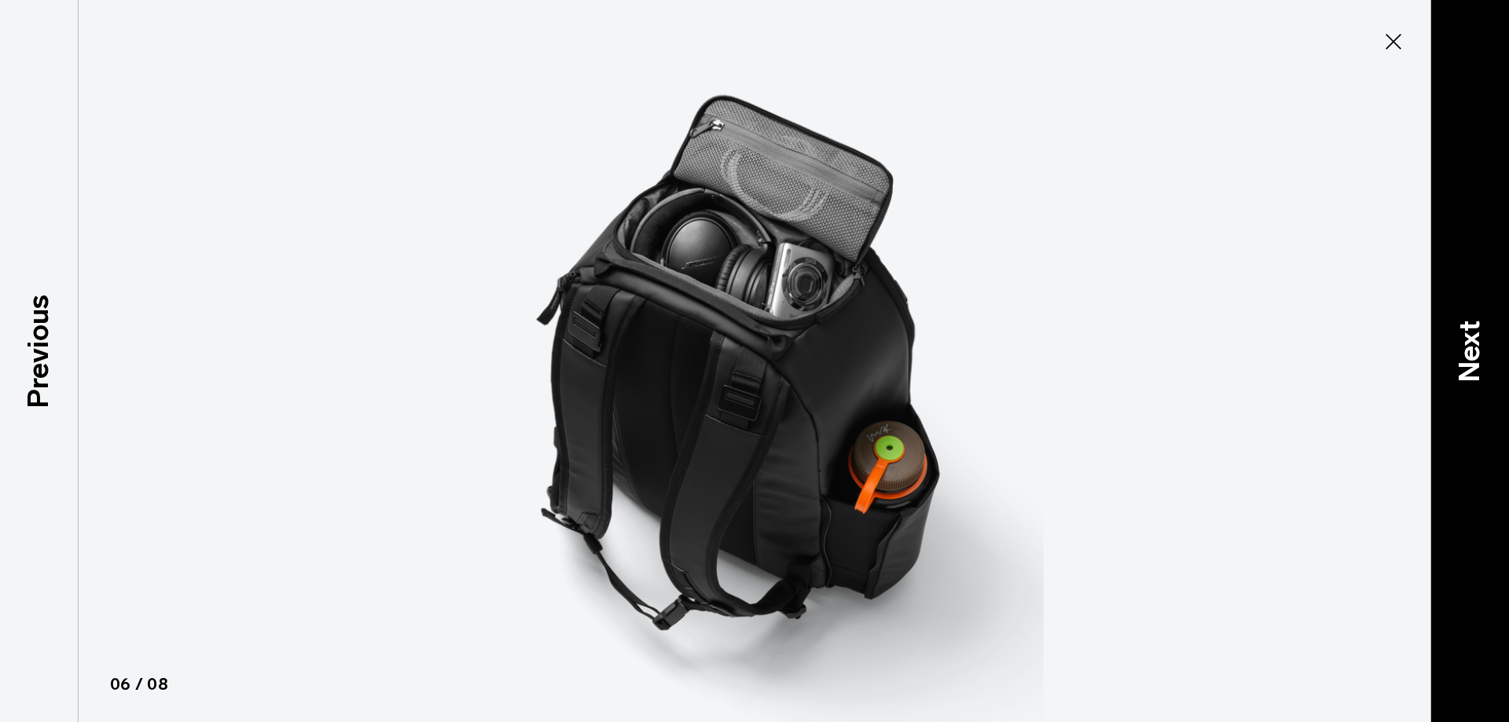
click at [1453, 346] on p "Next" at bounding box center [1470, 352] width 42 height 62
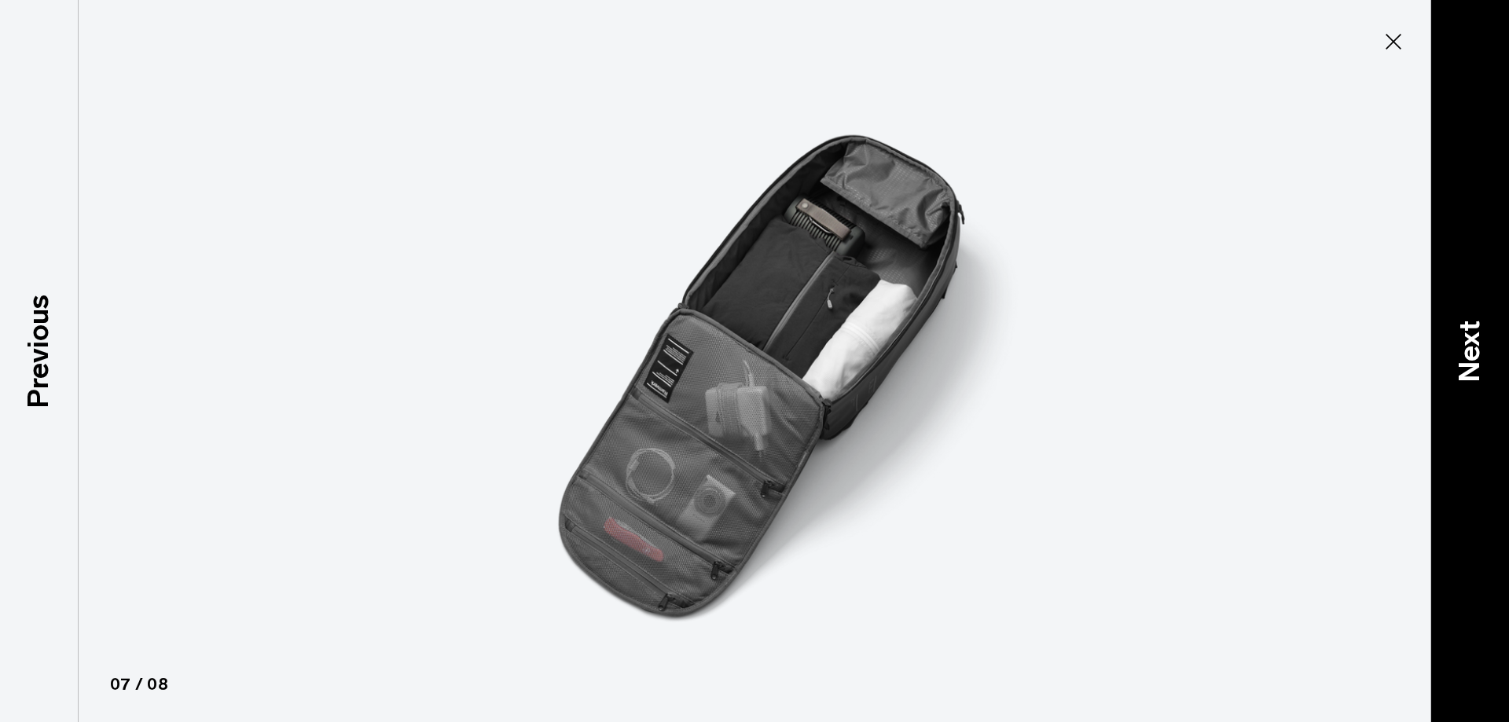
click at [1453, 346] on p "Next" at bounding box center [1470, 352] width 42 height 62
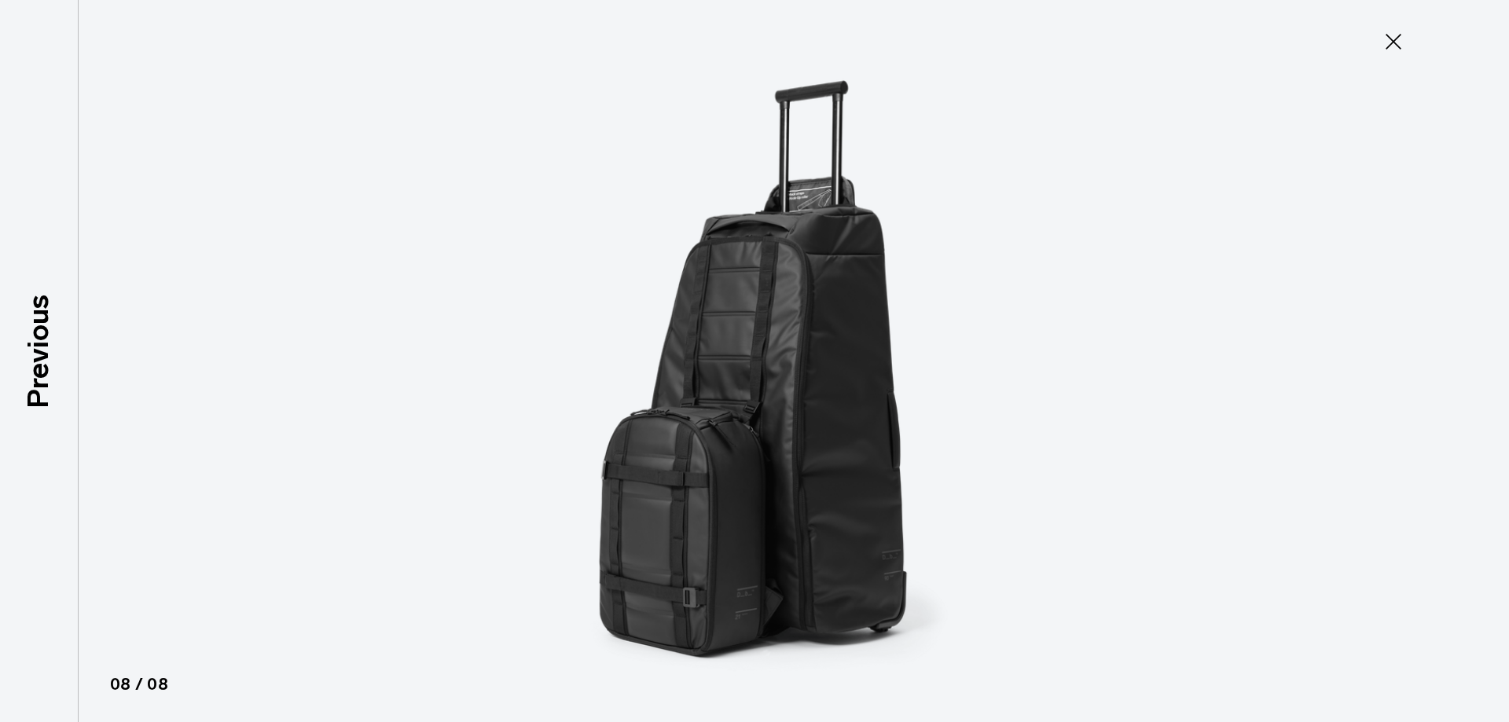
click at [1453, 346] on div at bounding box center [754, 361] width 1509 height 722
click at [1396, 47] on icon at bounding box center [1393, 41] width 25 height 25
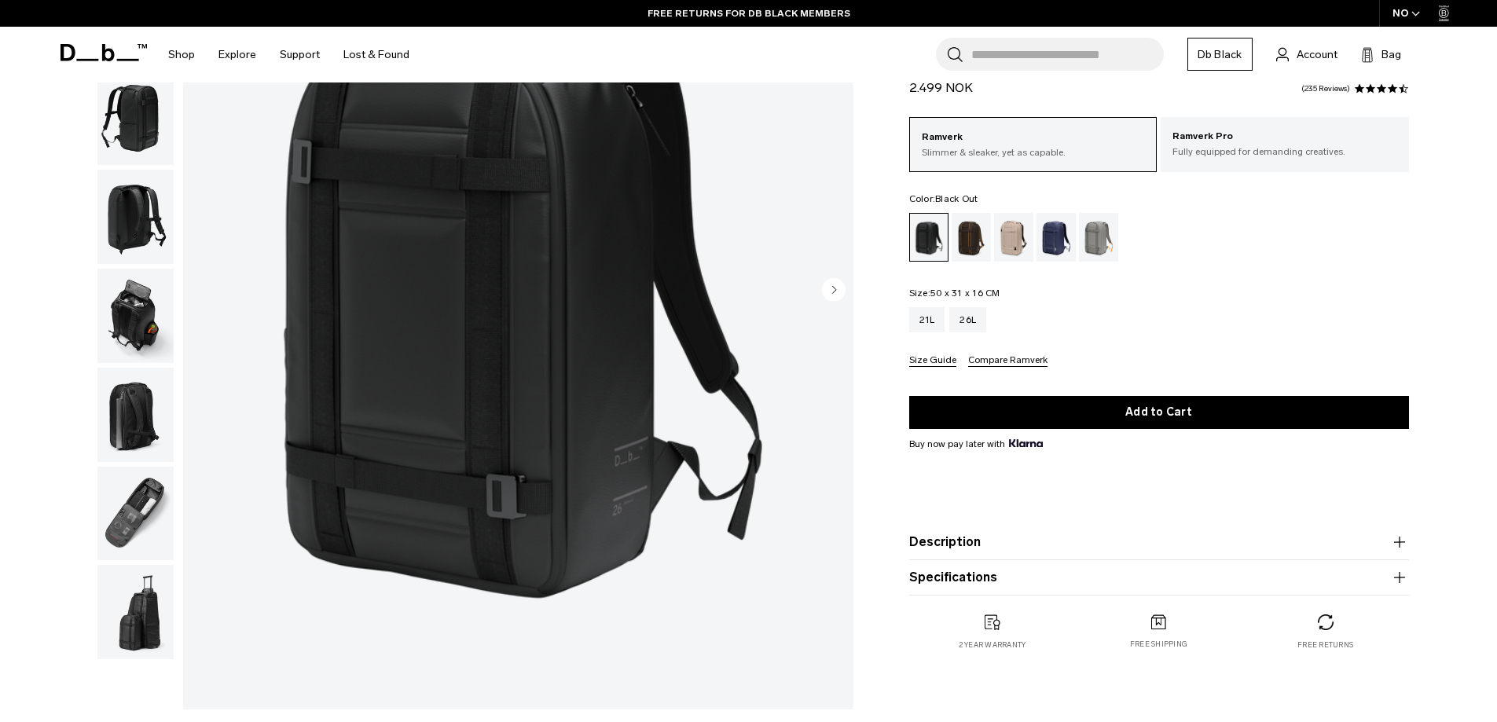
scroll to position [157, 0]
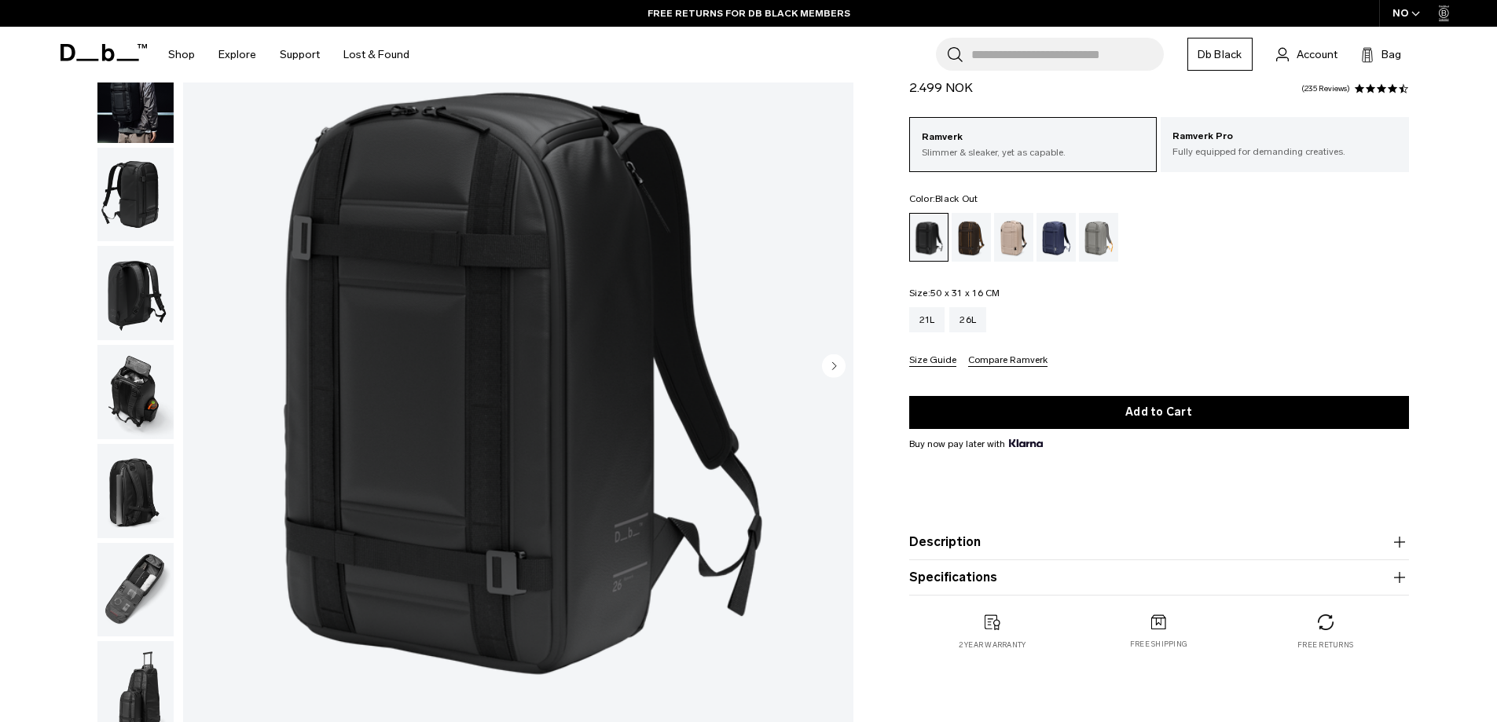
click at [1062, 542] on button "Description" at bounding box center [1159, 542] width 500 height 19
